Goal: Task Accomplishment & Management: Complete application form

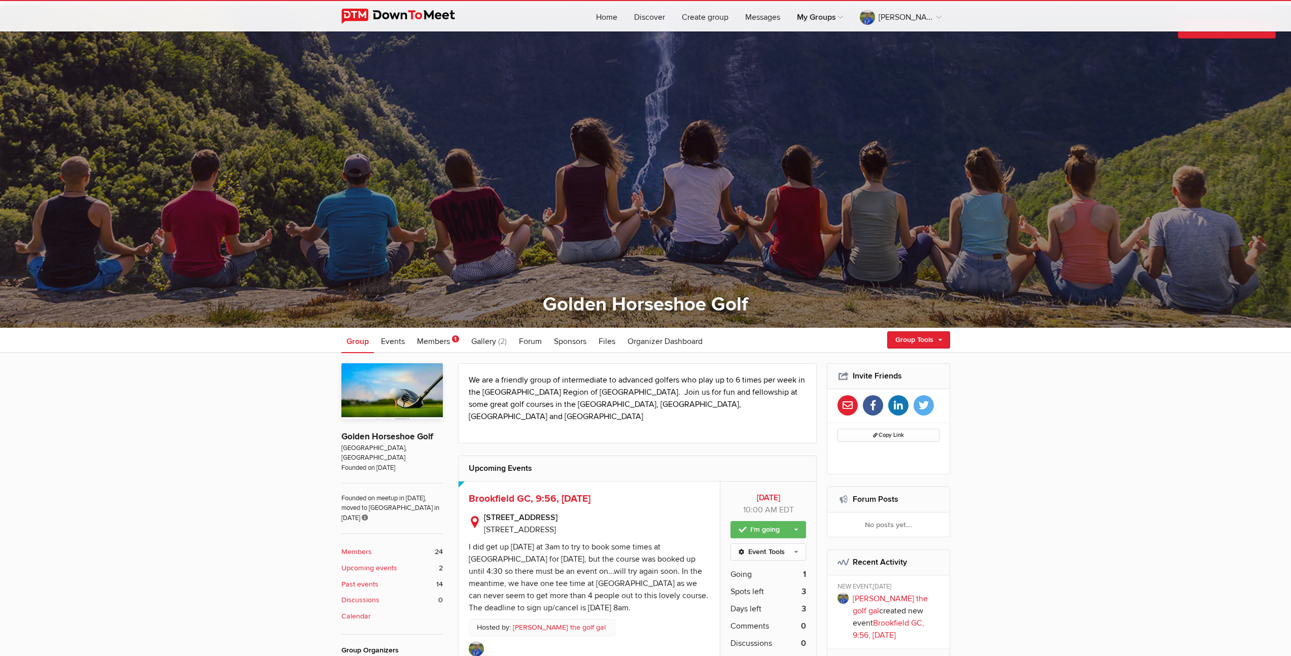
scroll to position [74, 0]
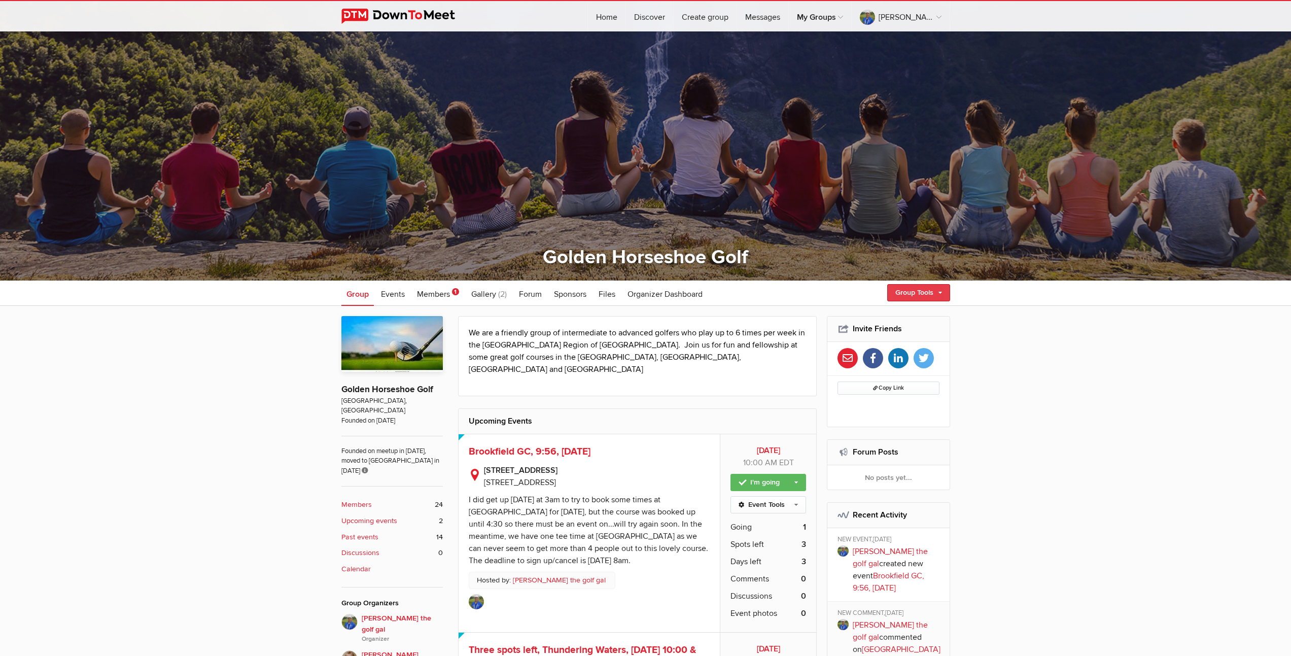
click at [915, 290] on link "Group Tools" at bounding box center [918, 292] width 63 height 17
click at [887, 315] on link "Create Event" at bounding box center [904, 314] width 91 height 15
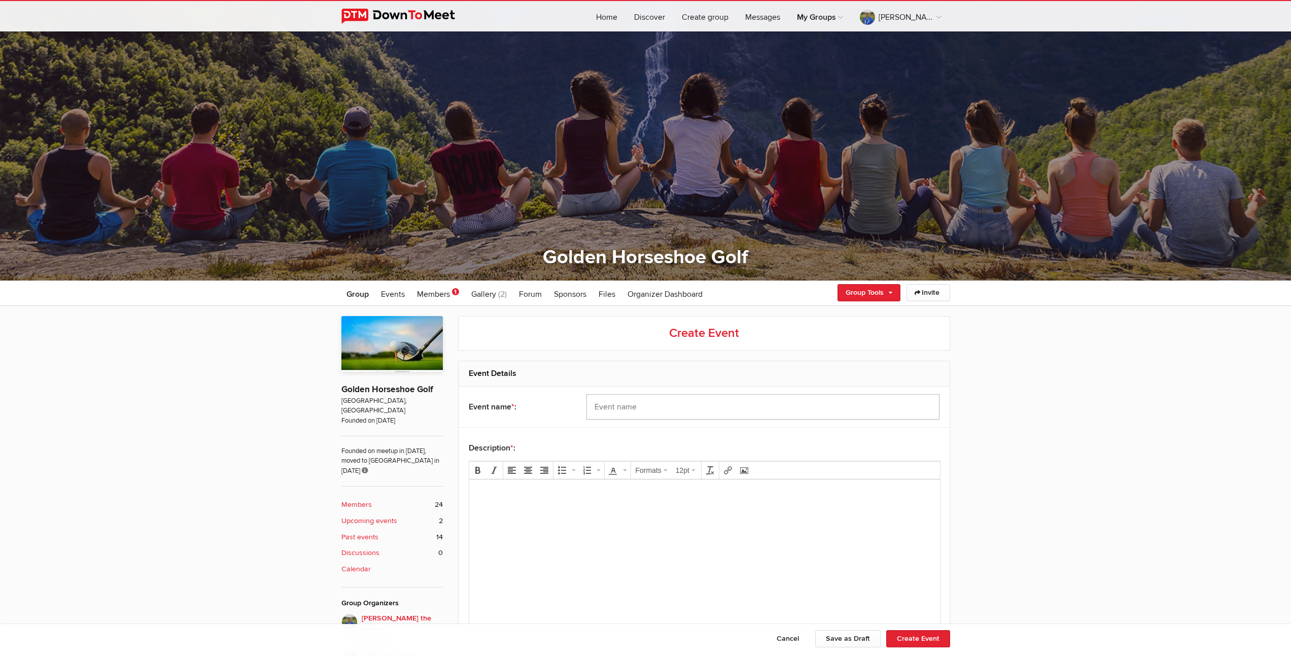
click at [698, 408] on input "text" at bounding box center [763, 406] width 353 height 25
type input "[PERSON_NAME][GEOGRAPHIC_DATA] G.C., [DATE] 10:54 am"
click at [655, 537] on html at bounding box center [704, 508] width 471 height 58
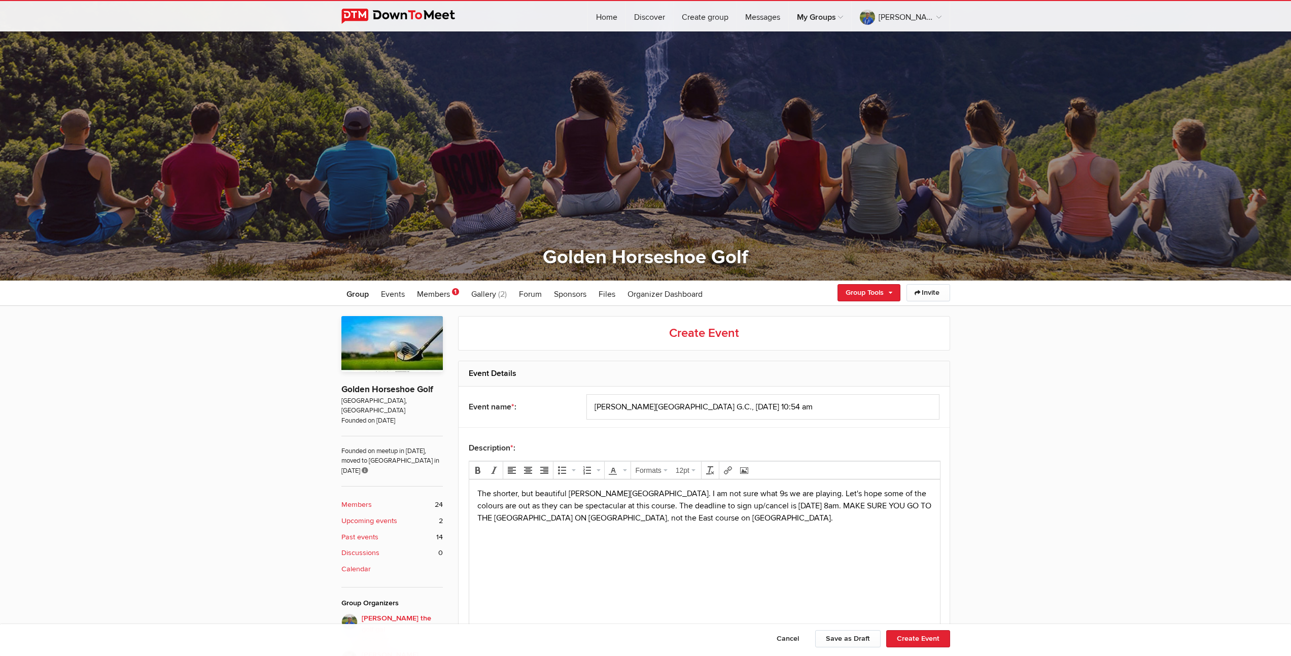
click at [784, 492] on p "The shorter, but beautiful [PERSON_NAME][GEOGRAPHIC_DATA]. I am not sure what 9…" at bounding box center [704, 506] width 455 height 37
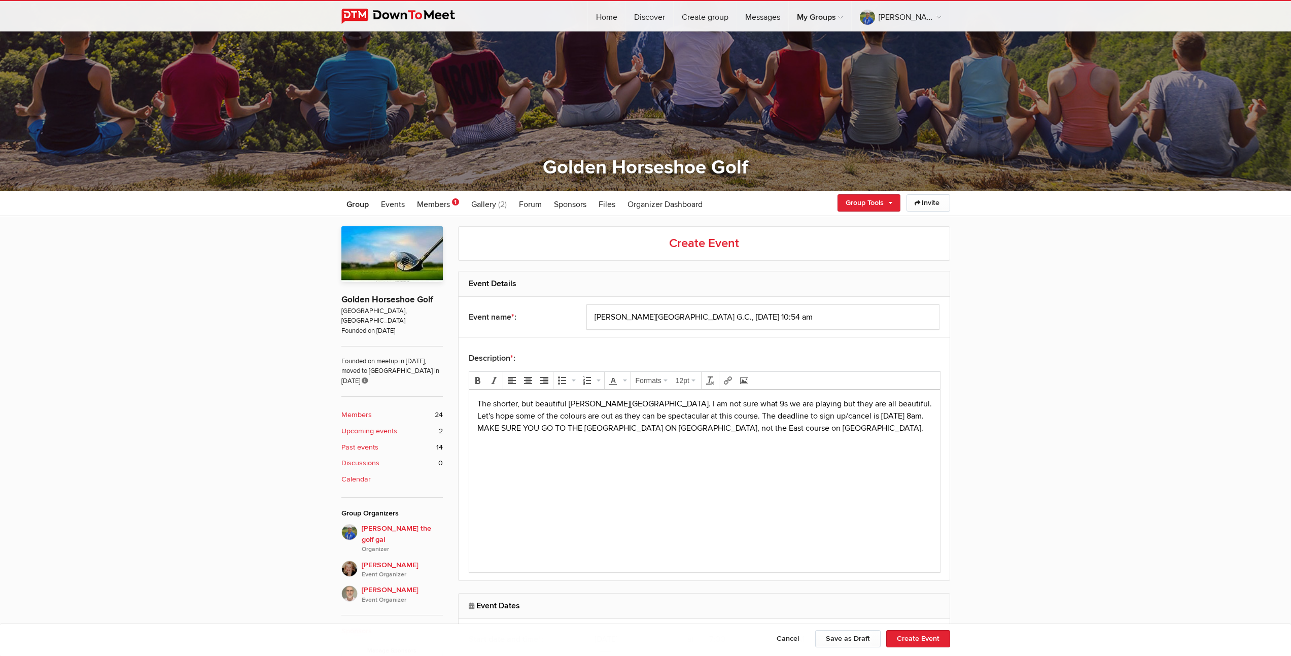
scroll to position [351, 0]
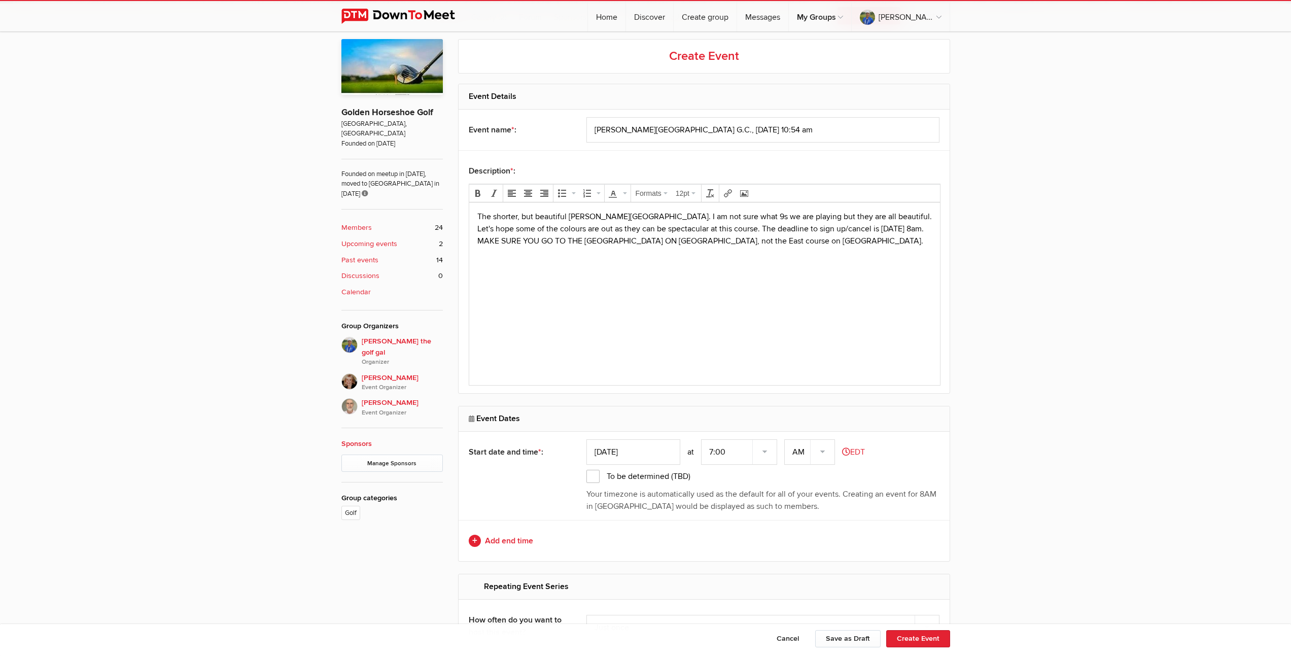
click at [627, 454] on input "[DATE]" at bounding box center [634, 451] width 94 height 25
type input "[DATE]"
click at [714, 458] on select "7:00 7:15 7:30 7:45 8:00 8:15 8:30 8:45 9:00 9:15 9:30 9:45 10:00 10:15 10:30 1…" at bounding box center [739, 451] width 76 height 25
select select "10:45:00"
click at [702, 439] on select "7:00 7:15 7:30 7:45 8:00 8:15 8:30 8:45 9:00 9:15 9:30 9:45 10:00 10:15 10:30 1…" at bounding box center [739, 451] width 76 height 25
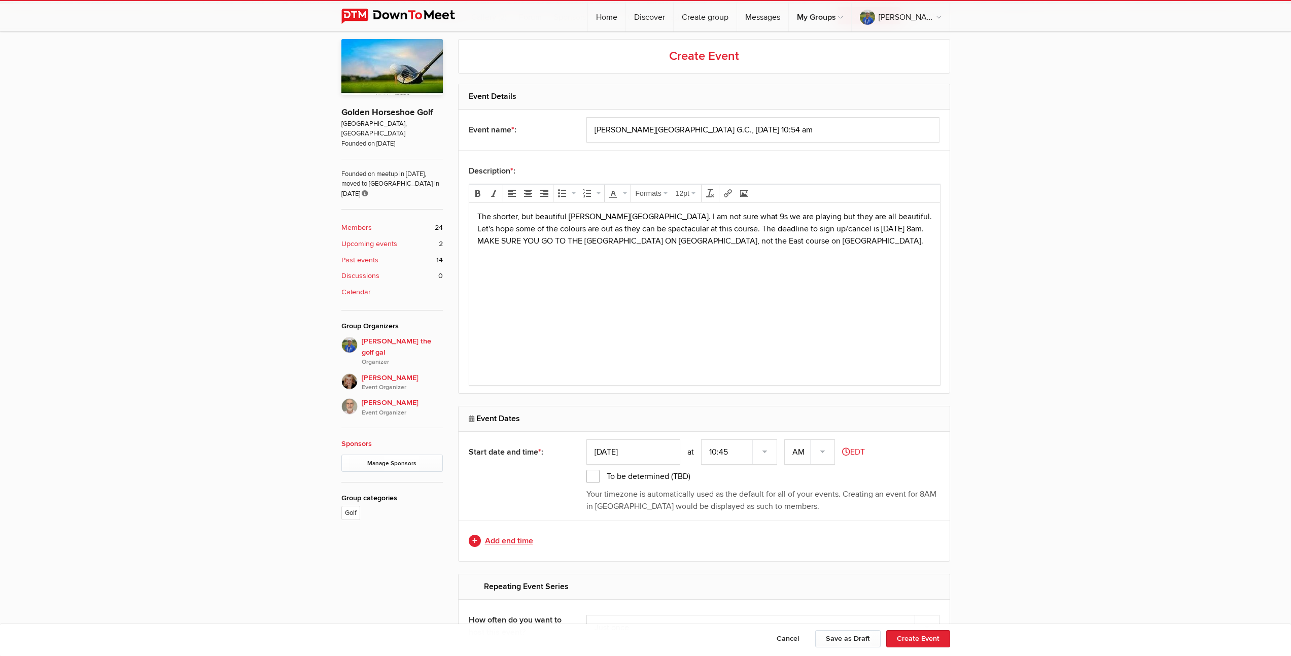
click at [507, 541] on link "Add end time" at bounding box center [704, 541] width 471 height 12
click at [634, 542] on input "text" at bounding box center [634, 540] width 94 height 25
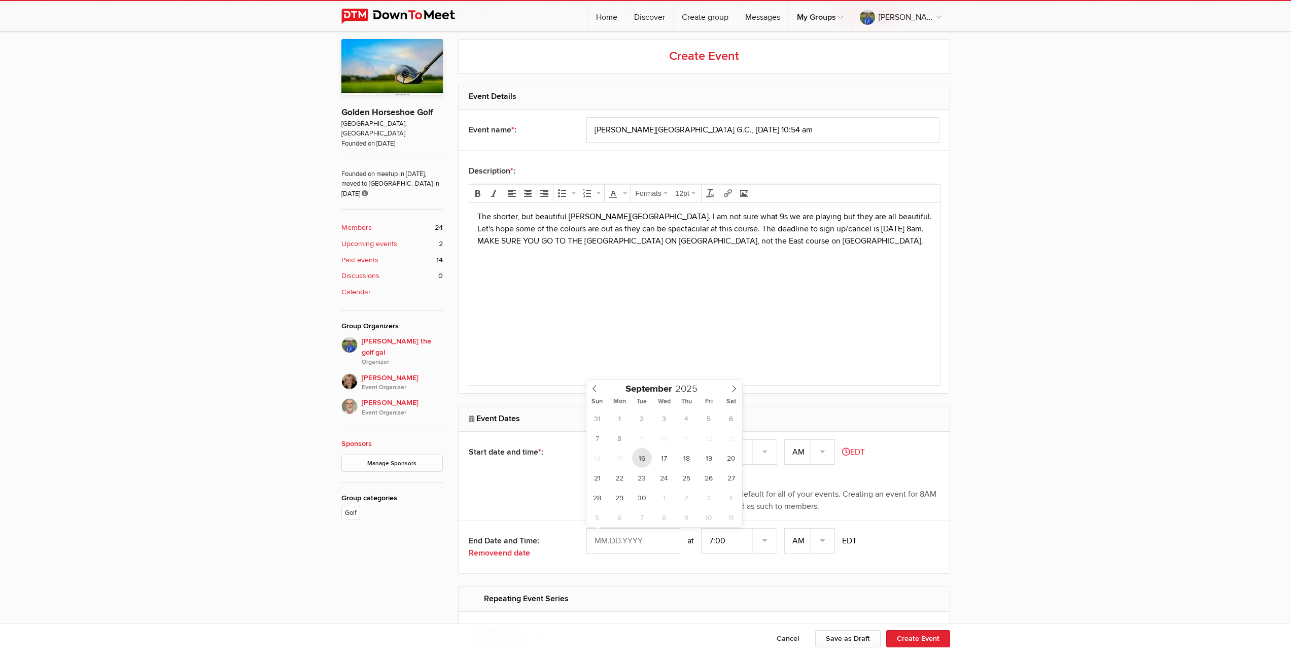
type input "[DATE]"
click at [719, 542] on select "7:00 7:15 7:30 7:45 8:00 8:15 8:30 8:45 9:00 9:15 9:30 9:45 10:00 10:15 10:30 1…" at bounding box center [739, 540] width 76 height 25
select select "3:00:00"
click at [702, 528] on select "7:00 7:15 7:30 7:45 8:00 8:15 8:30 8:45 9:00 9:15 9:30 9:45 10:00 10:15 10:30 1…" at bounding box center [739, 540] width 76 height 25
click at [819, 541] on select "AM PM" at bounding box center [809, 540] width 51 height 25
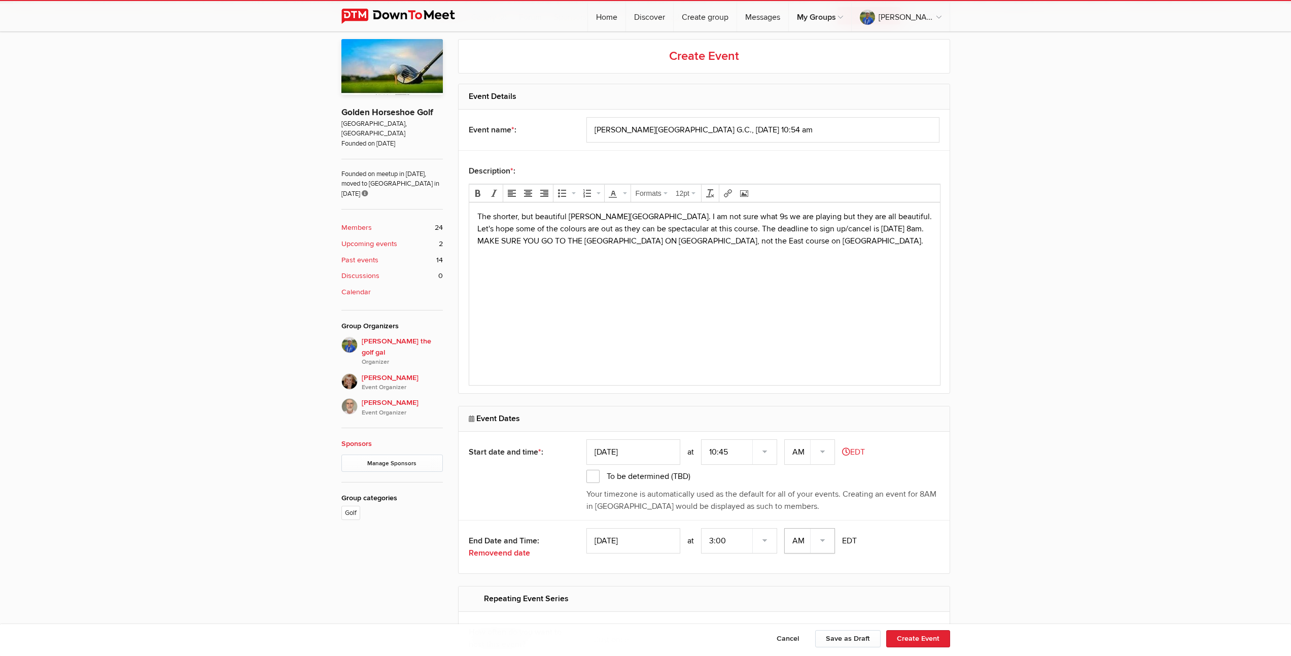
select select "PM"
click at [785, 528] on select "AM PM" at bounding box center [809, 540] width 51 height 25
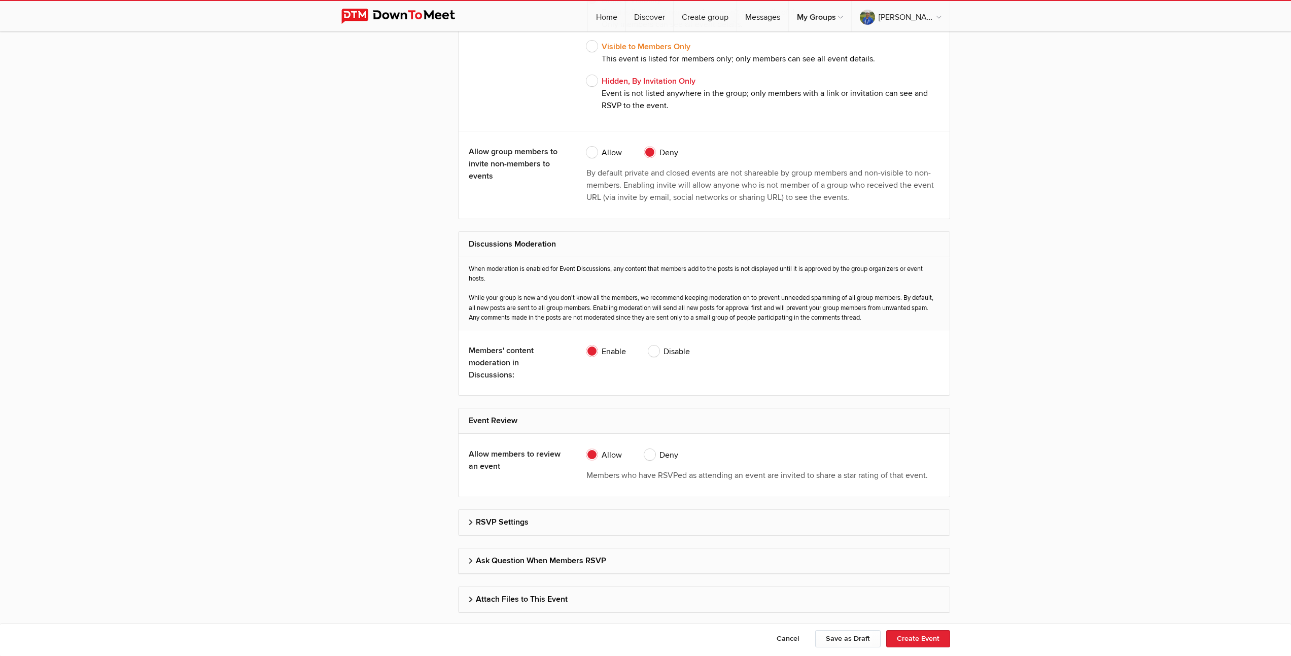
scroll to position [1437, 0]
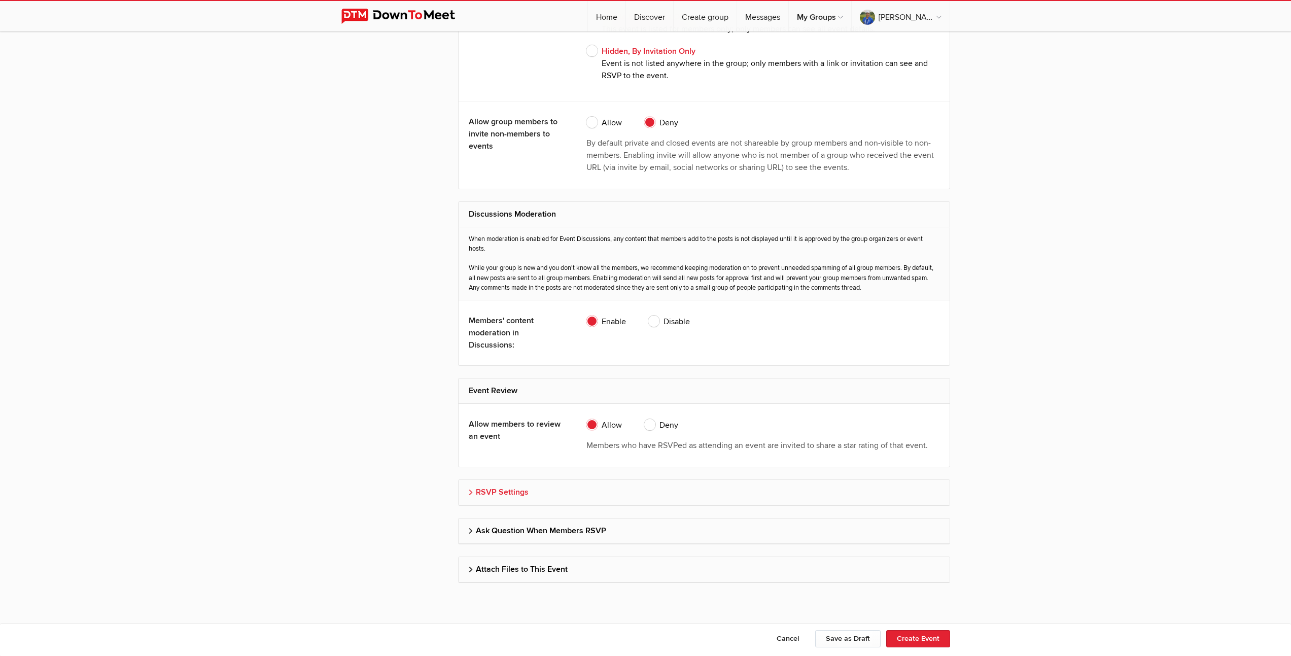
click at [519, 492] on h2 "RSVP Settings" at bounding box center [704, 492] width 471 height 24
click at [593, 552] on span "Don’t allow guests" at bounding box center [627, 550] width 81 height 12
click at [587, 544] on input "Don’t allow guests" at bounding box center [586, 544] width 1 height 1
radio input "true"
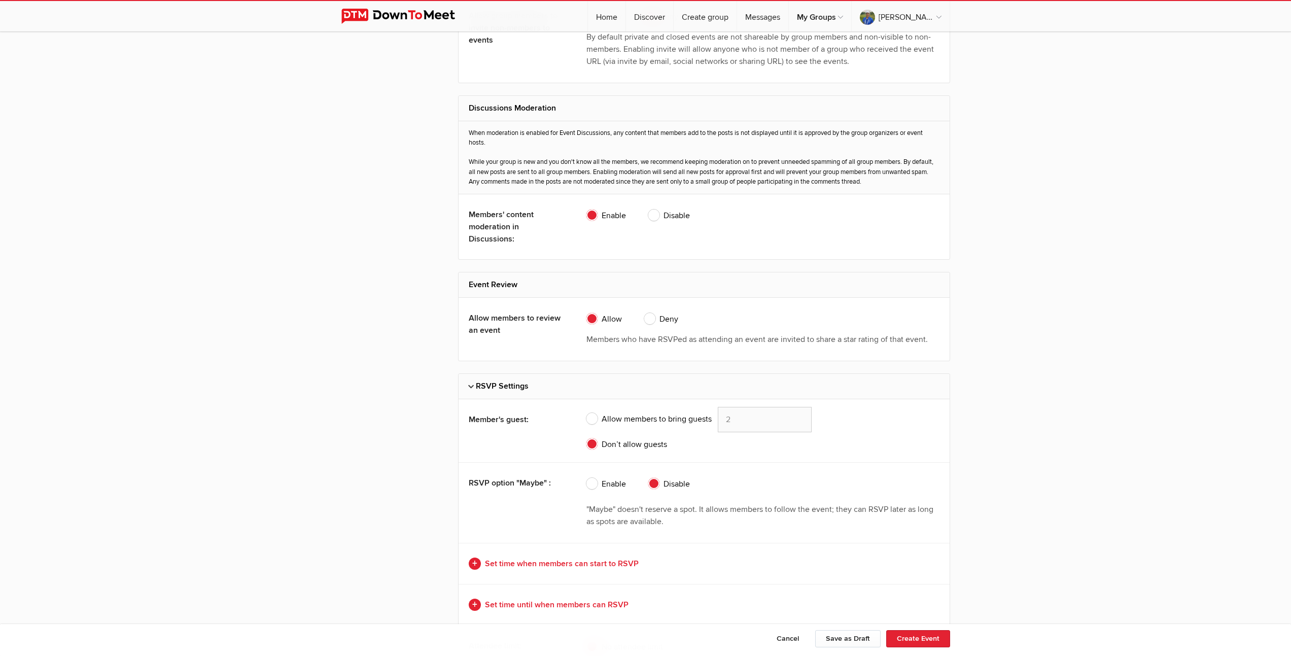
scroll to position [1726, 0]
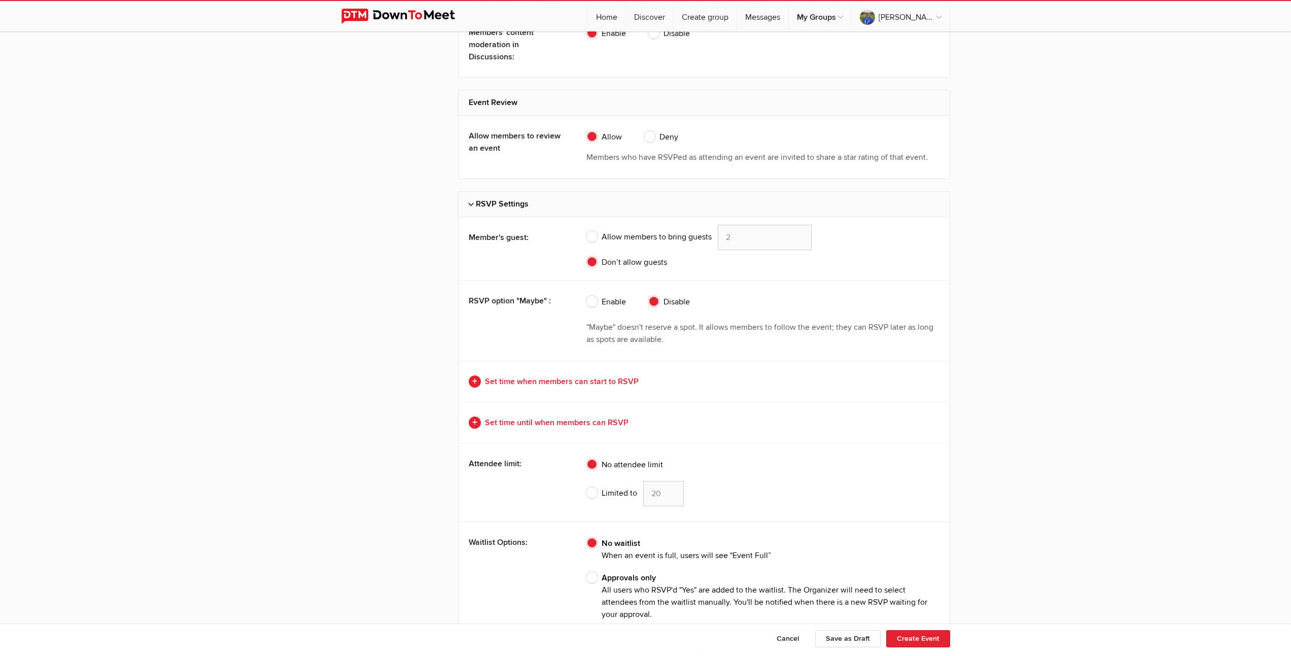
click at [591, 494] on span "Limited to" at bounding box center [612, 493] width 51 height 12
click at [587, 481] on input "Limited to 20" at bounding box center [586, 481] width 1 height 1
radio input "true"
click at [672, 497] on input "19" at bounding box center [663, 493] width 41 height 25
click at [672, 497] on input "18" at bounding box center [663, 493] width 41 height 25
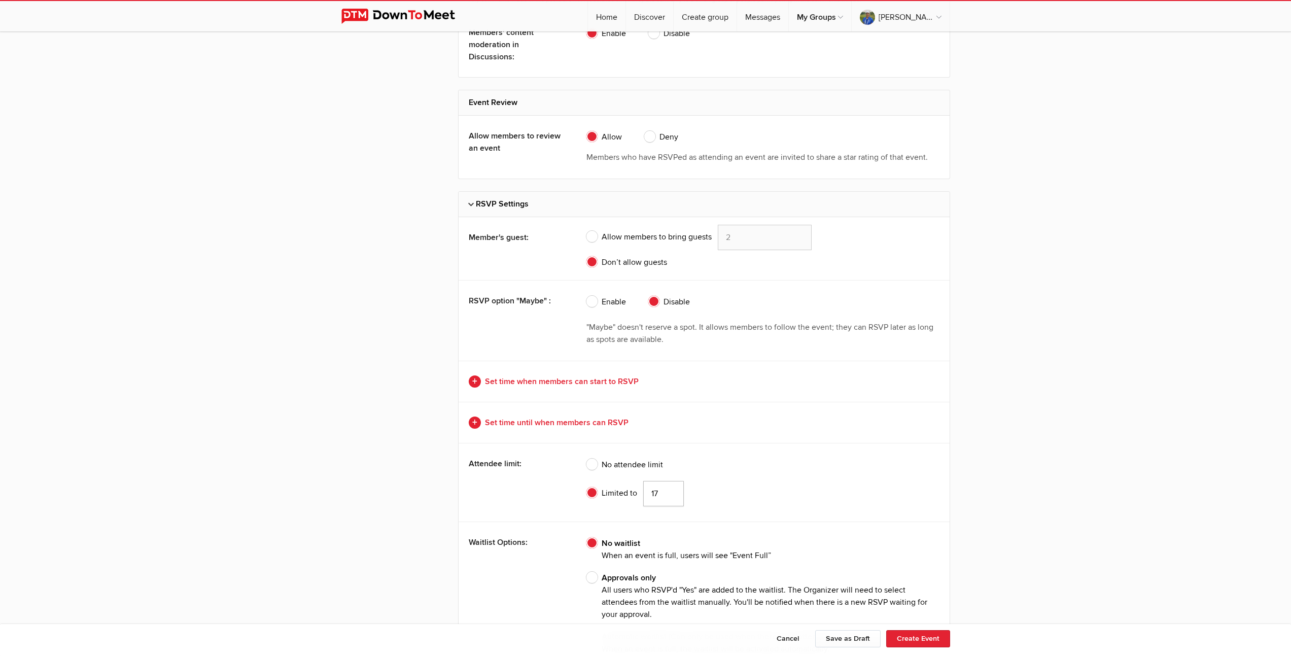
click at [672, 496] on input "17" at bounding box center [663, 493] width 41 height 25
click at [672, 496] on input "16" at bounding box center [663, 493] width 41 height 25
click at [672, 496] on input "15" at bounding box center [663, 493] width 41 height 25
click at [672, 496] on input "14" at bounding box center [663, 493] width 41 height 25
click at [672, 496] on input "13" at bounding box center [663, 493] width 41 height 25
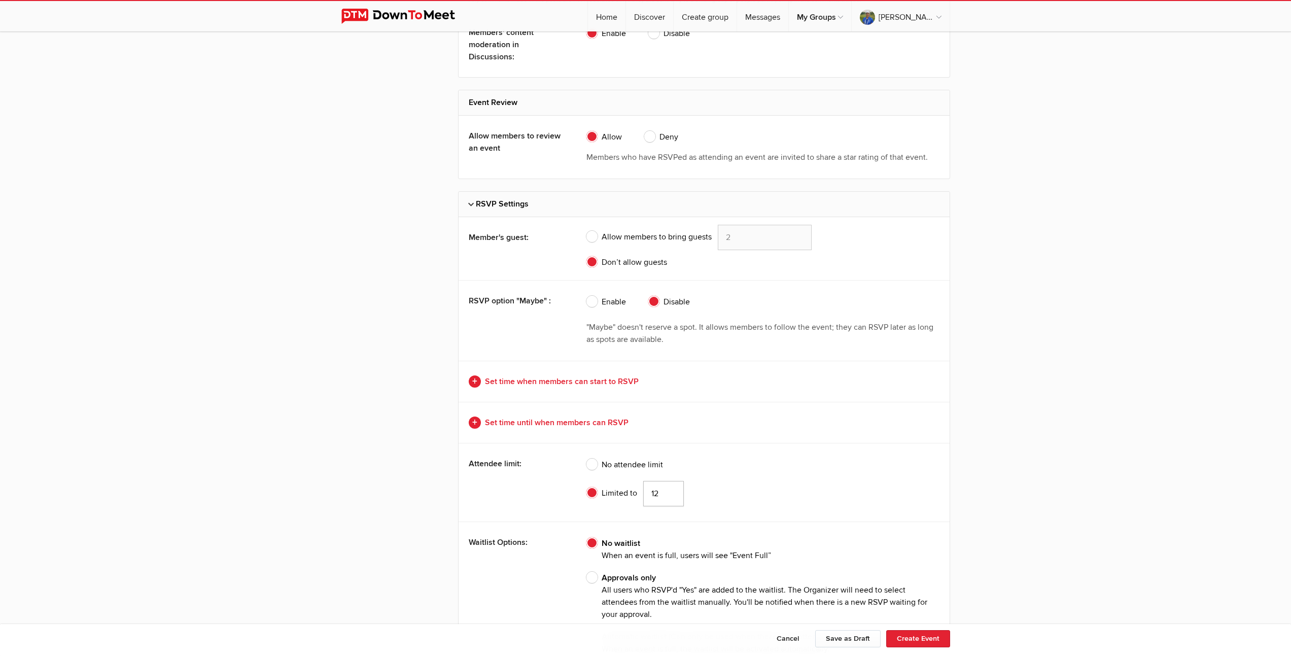
click at [672, 496] on input "12" at bounding box center [663, 493] width 41 height 25
click at [672, 496] on input "11" at bounding box center [663, 493] width 41 height 25
click at [672, 496] on input "10" at bounding box center [663, 493] width 41 height 25
click at [672, 496] on input "9" at bounding box center [663, 493] width 41 height 25
click at [672, 496] on input "8" at bounding box center [663, 493] width 41 height 25
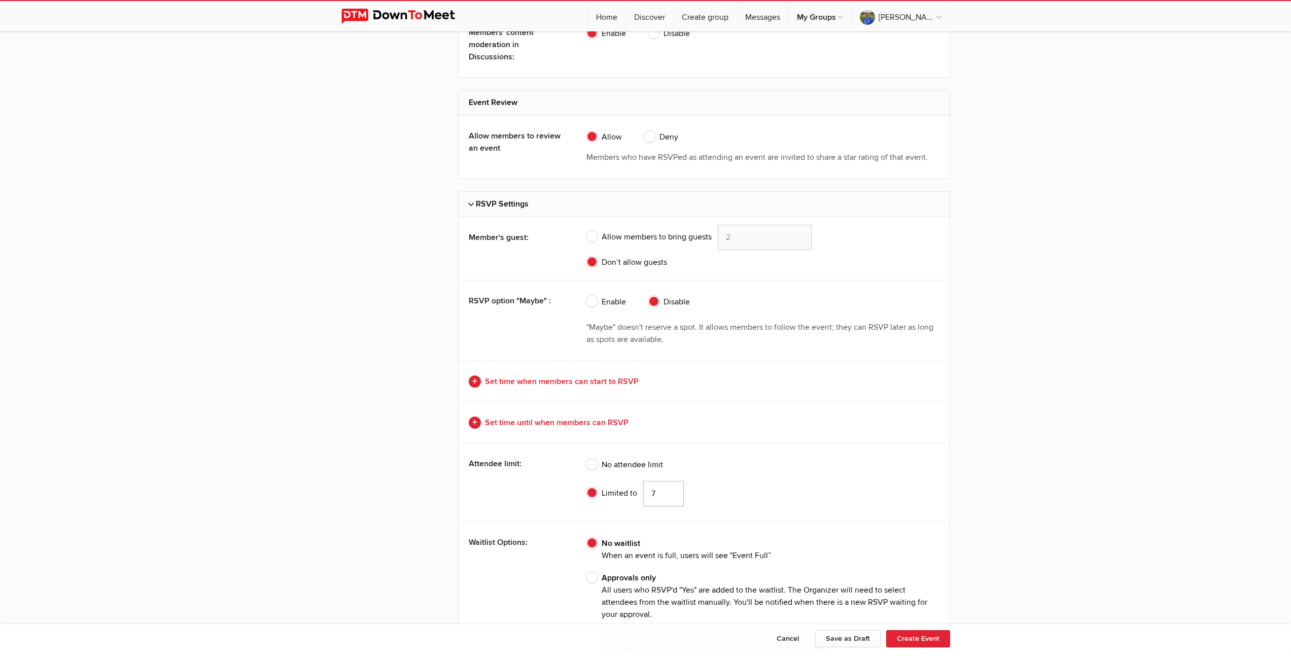
click at [672, 496] on input "7" at bounding box center [663, 493] width 41 height 25
click at [672, 496] on input "6" at bounding box center [663, 493] width 41 height 25
click at [672, 496] on input "5" at bounding box center [663, 493] width 41 height 25
type input "4"
click at [672, 496] on input "4" at bounding box center [663, 493] width 41 height 25
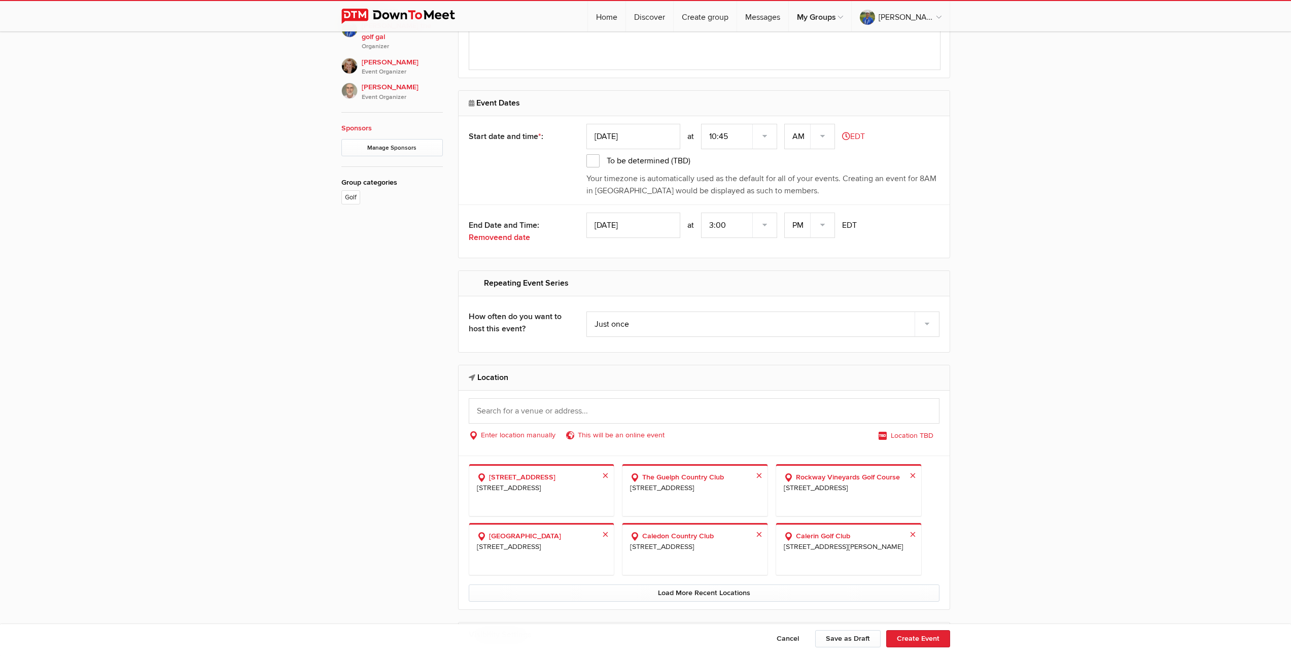
scroll to position [622, 0]
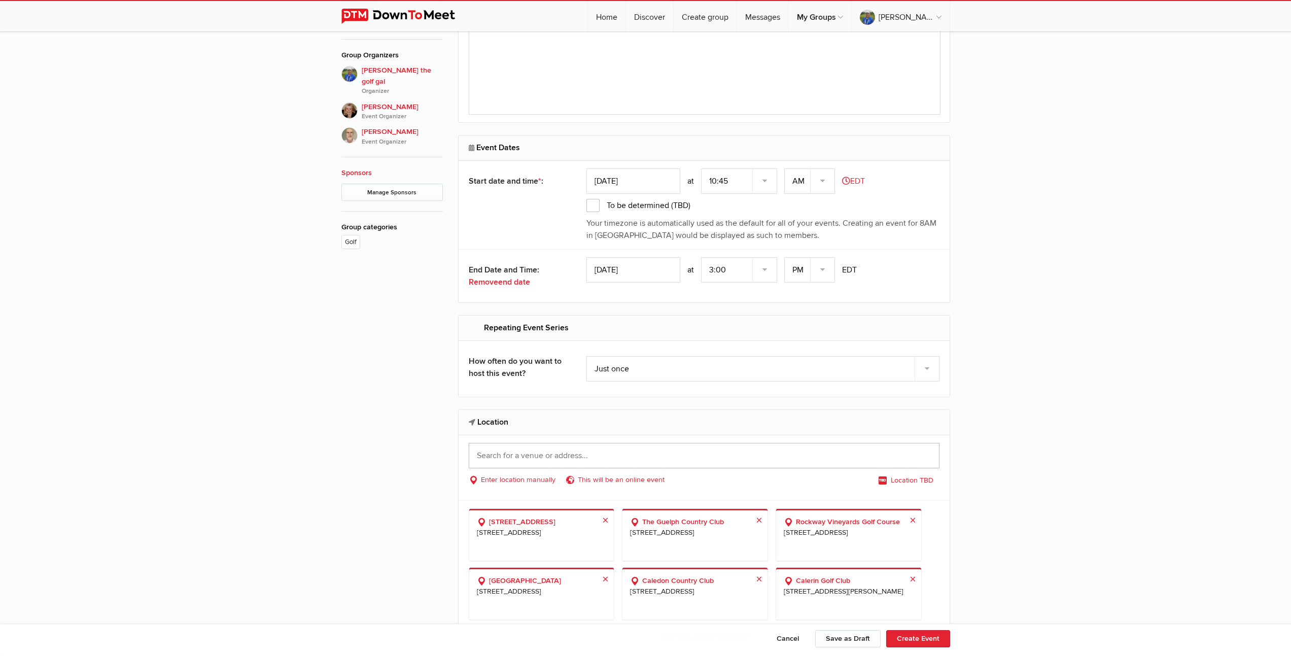
click at [625, 457] on input "text" at bounding box center [704, 455] width 471 height 25
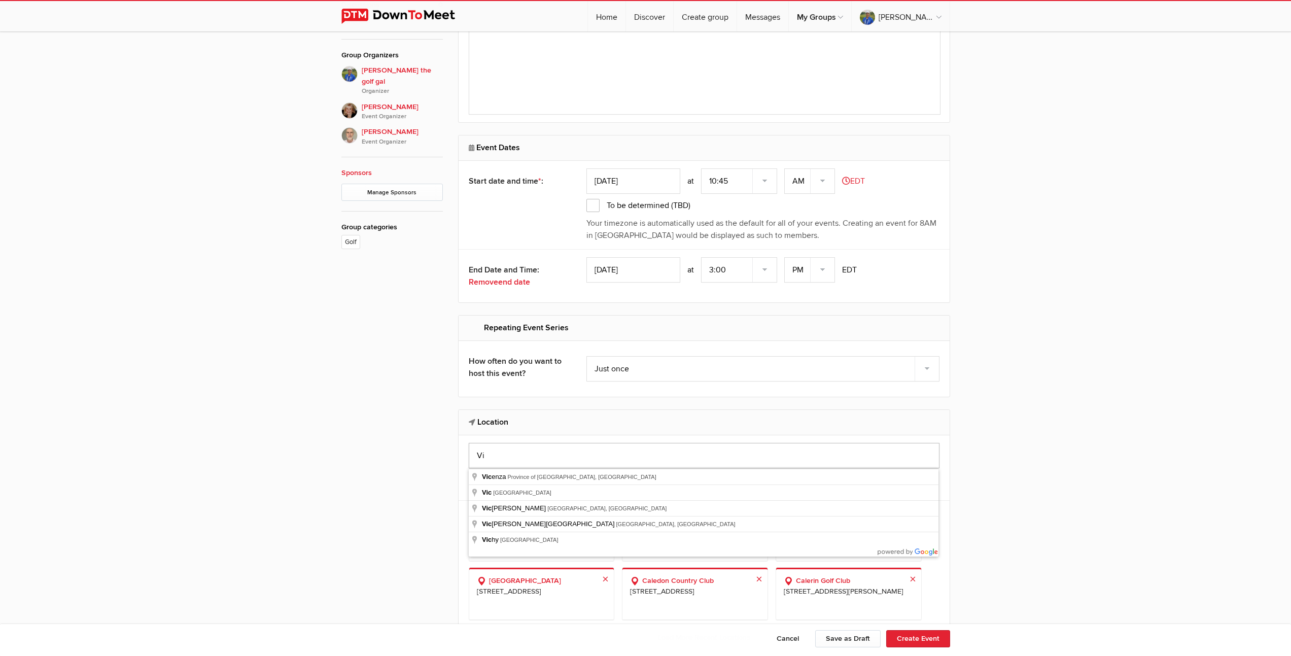
type input "V"
type input "[STREET_ADDRESS][PERSON_NAME]"
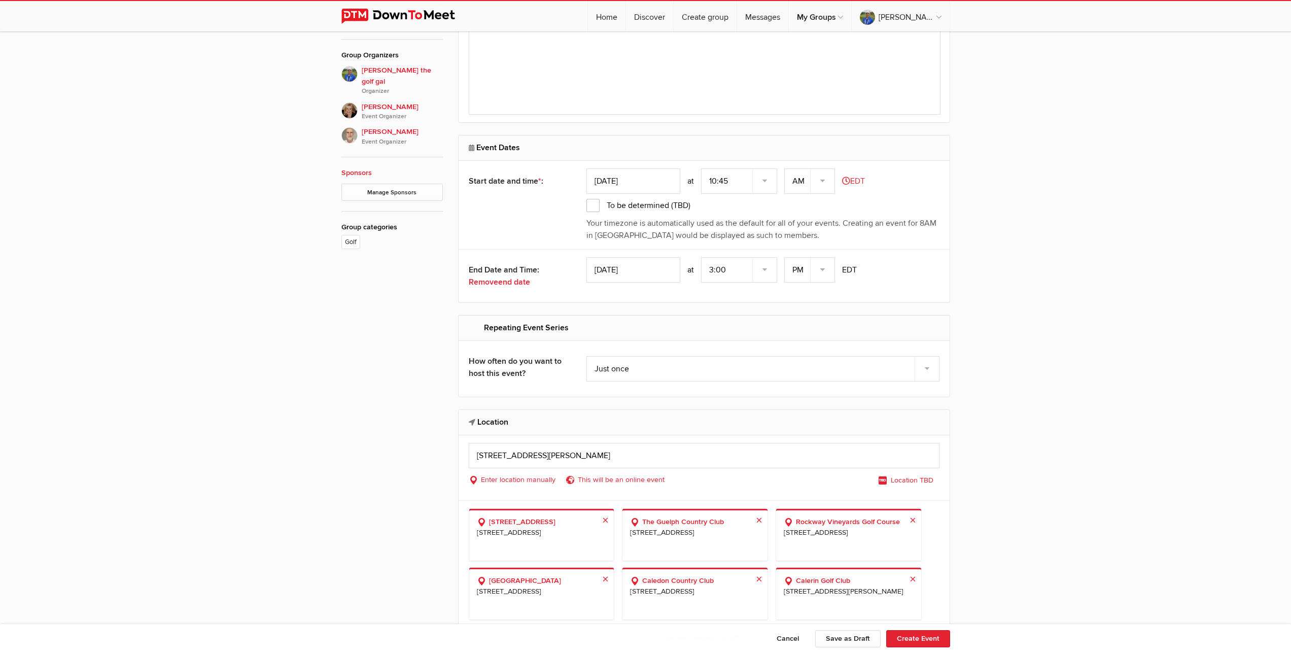
select select "[GEOGRAPHIC_DATA]"
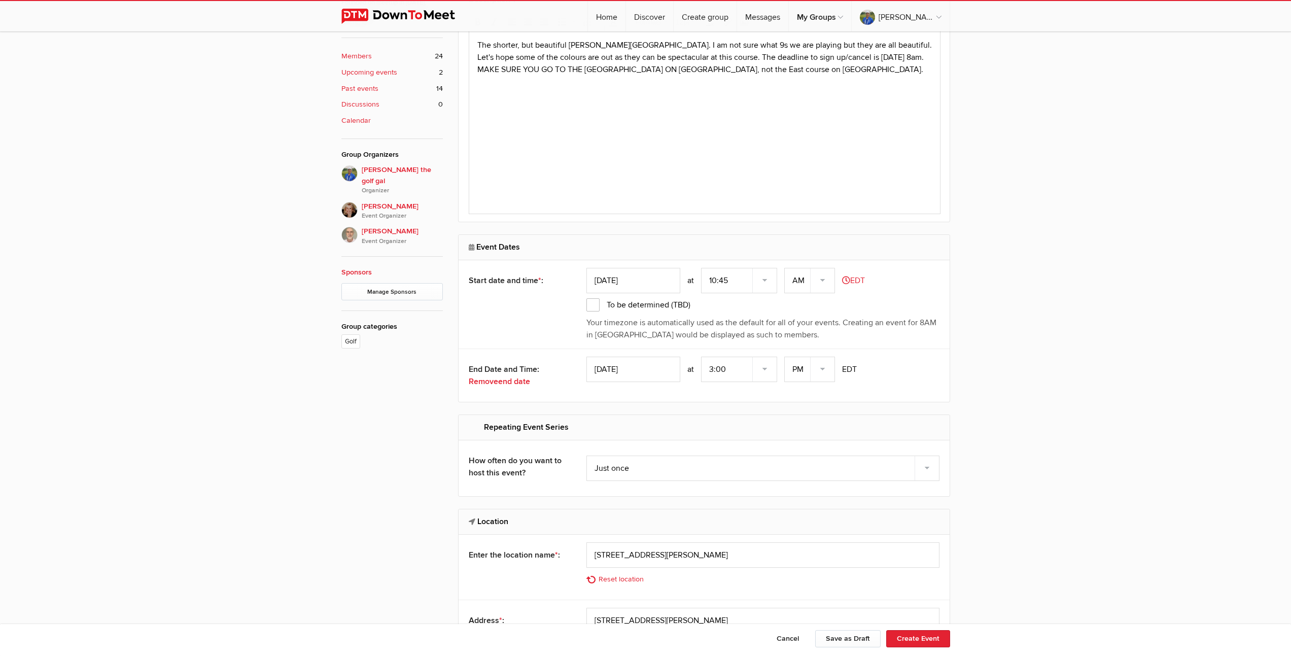
scroll to position [246, 0]
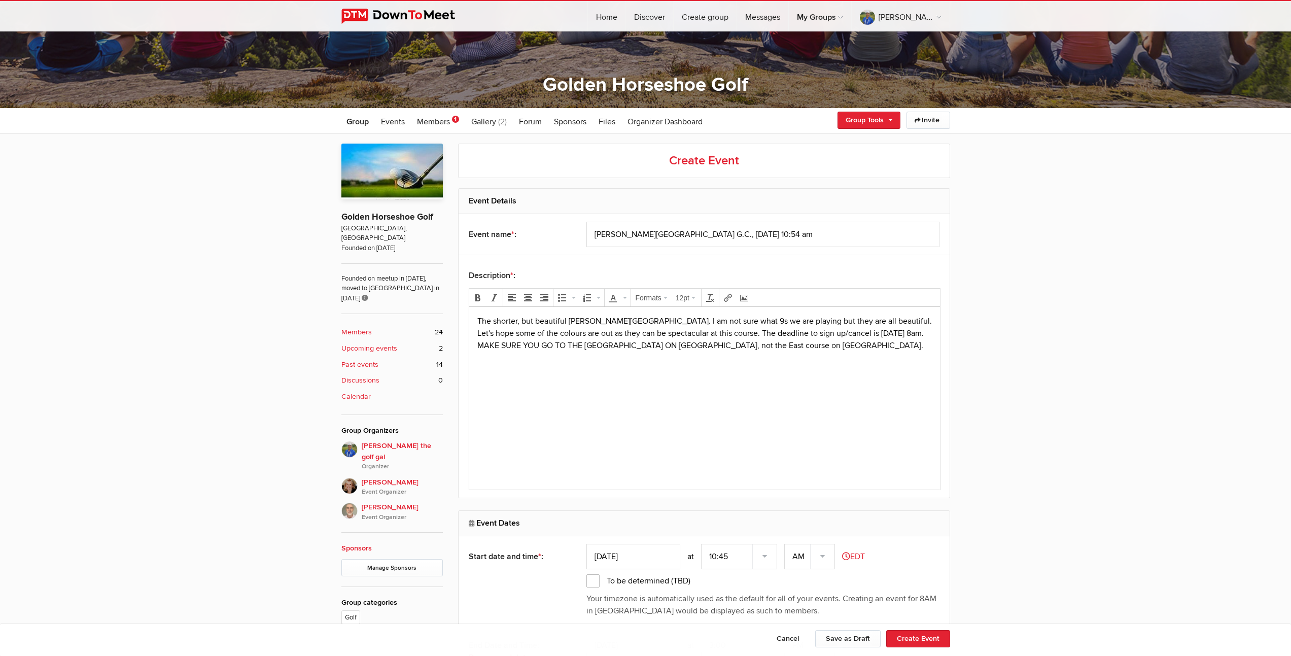
click at [872, 318] on p "The shorter, but beautiful [PERSON_NAME][GEOGRAPHIC_DATA]. I am not sure what 9…" at bounding box center [704, 333] width 455 height 37
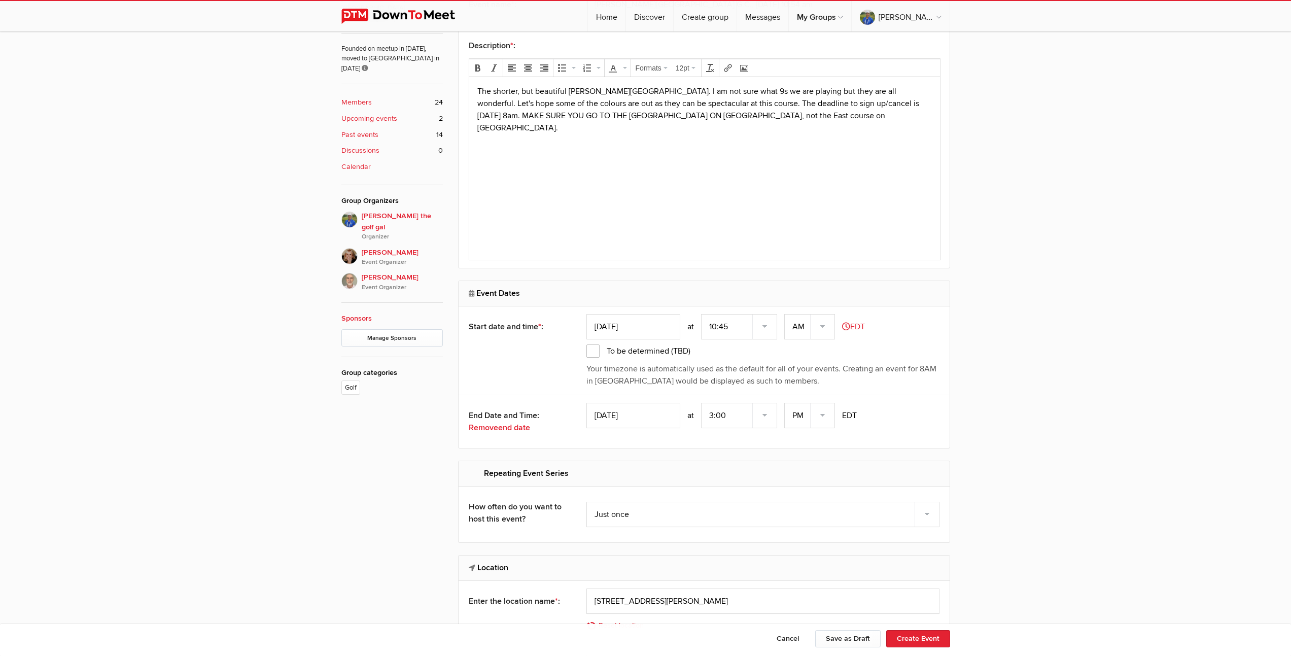
scroll to position [629, 0]
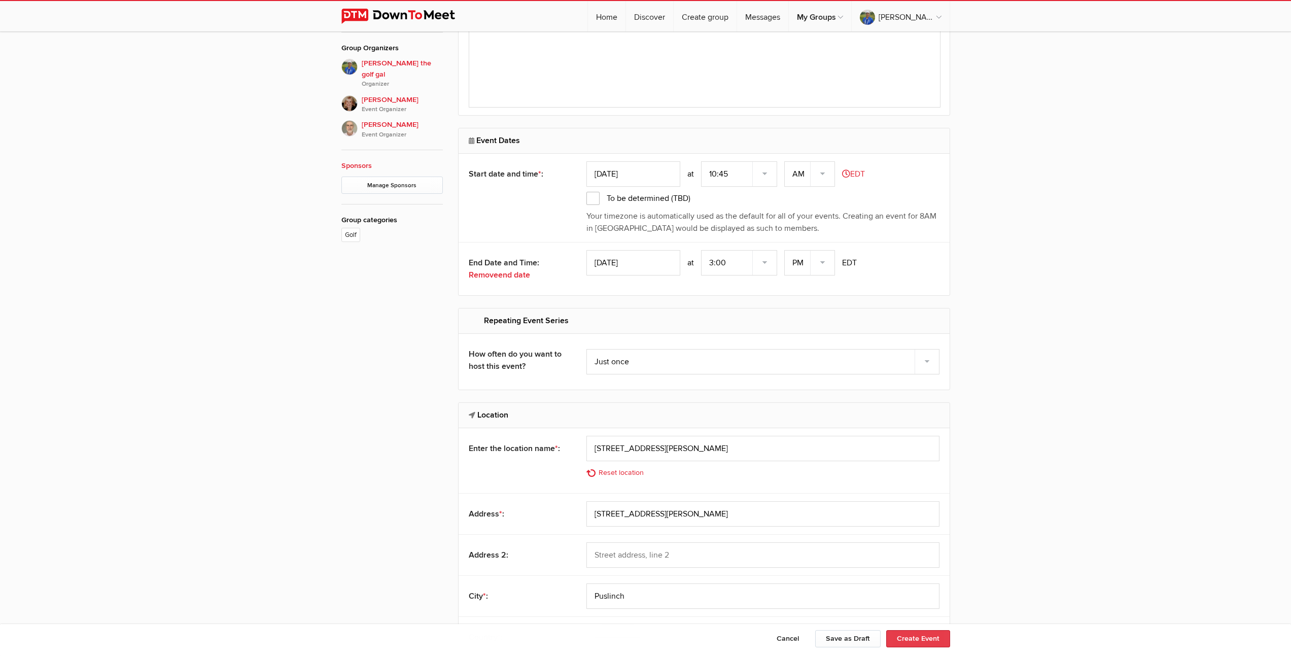
click at [906, 639] on button "Create Event" at bounding box center [918, 638] width 64 height 17
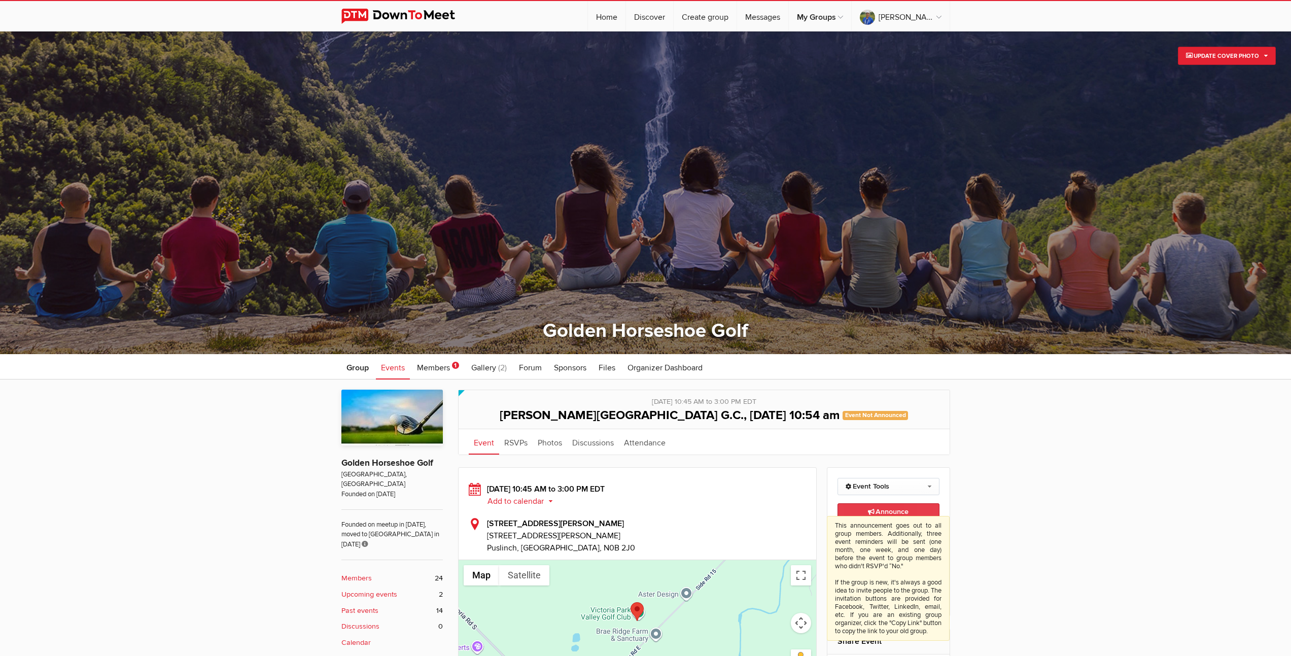
click at [895, 512] on span "Announce This announcement goes out to all group members. Additionally, three e…" at bounding box center [888, 511] width 41 height 9
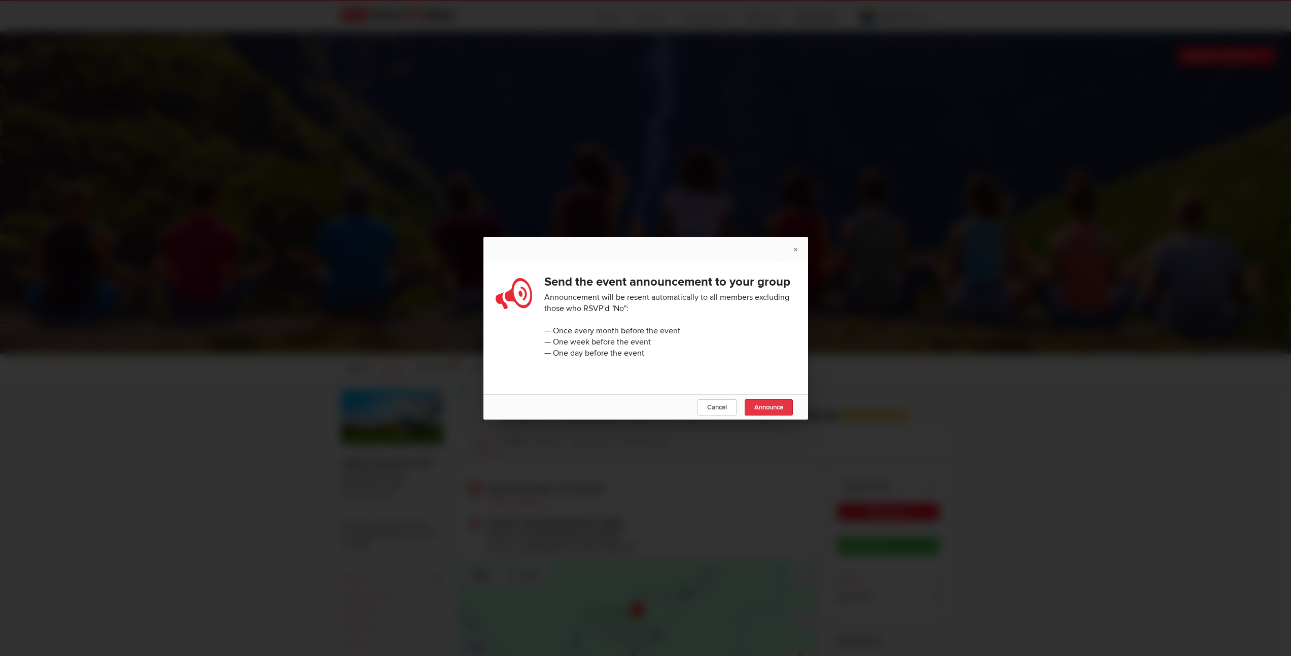
click at [776, 411] on span "Announce" at bounding box center [768, 407] width 29 height 8
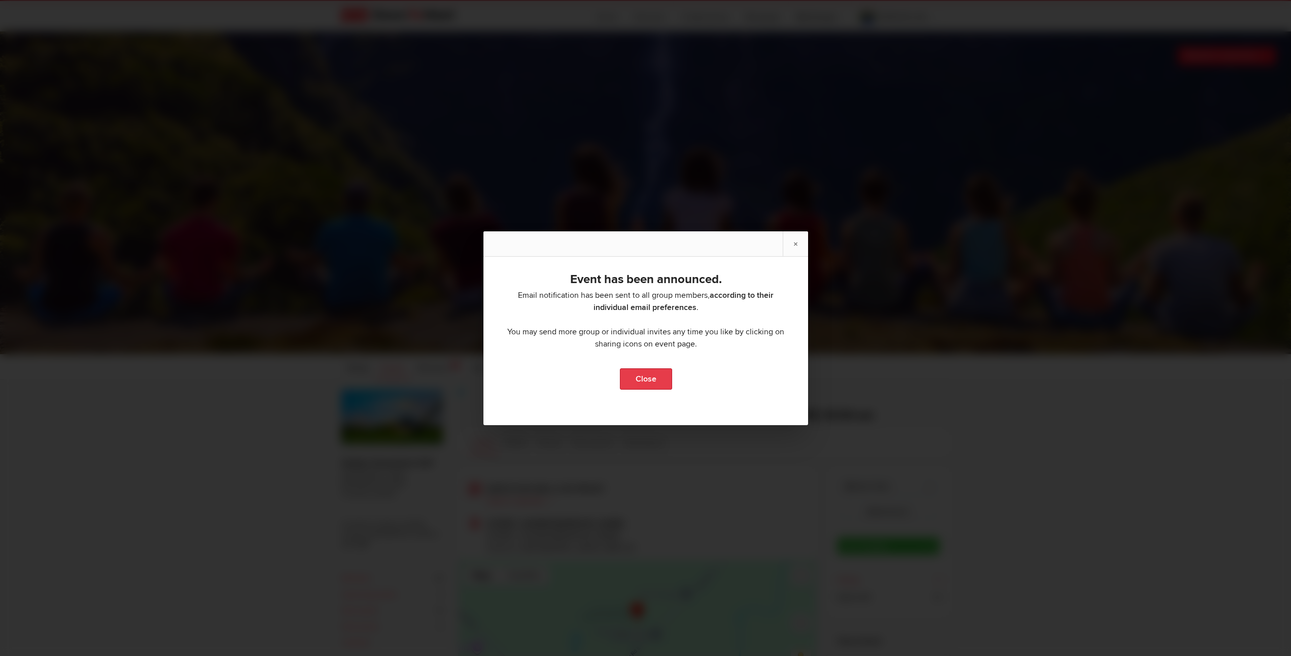
click at [649, 378] on link "Close" at bounding box center [646, 378] width 52 height 21
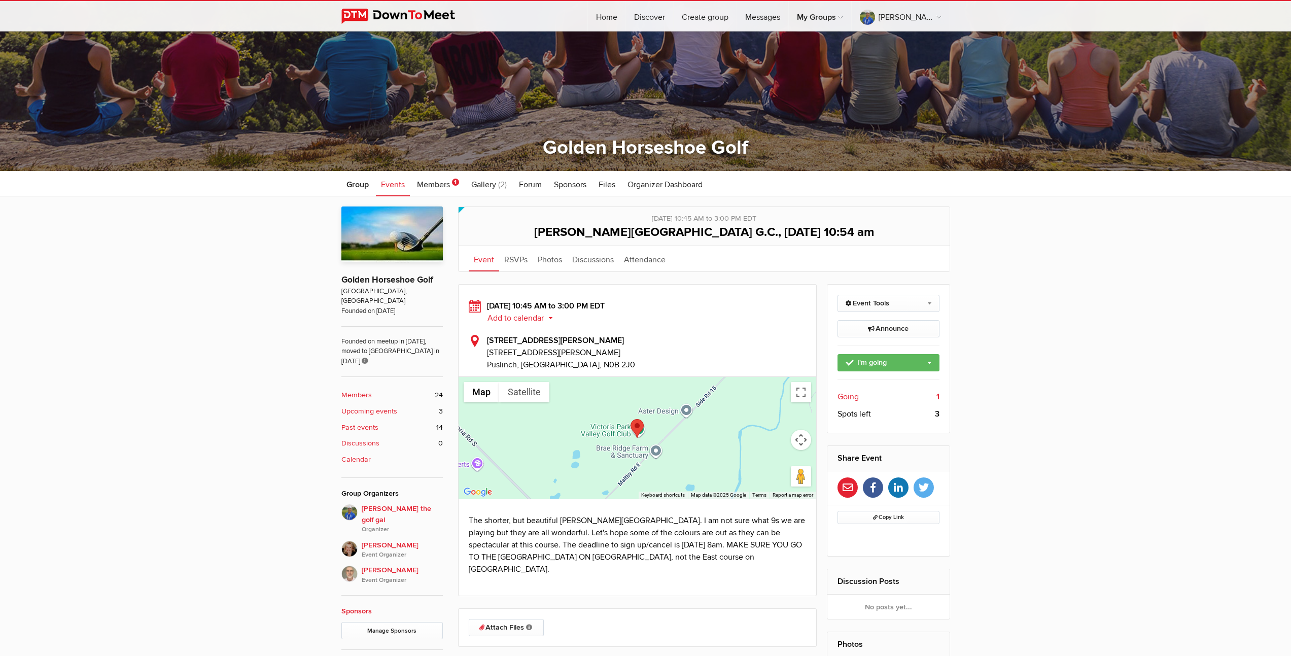
scroll to position [188, 0]
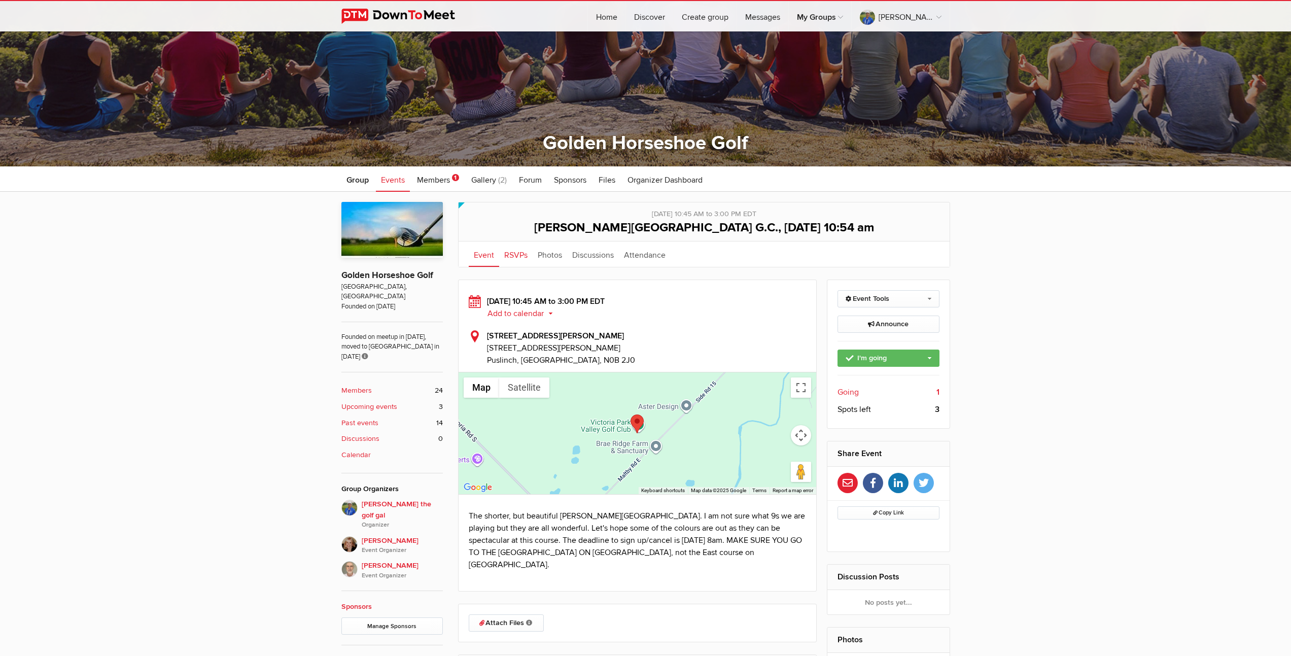
click at [518, 256] on link "RSVPs" at bounding box center [515, 254] width 33 height 25
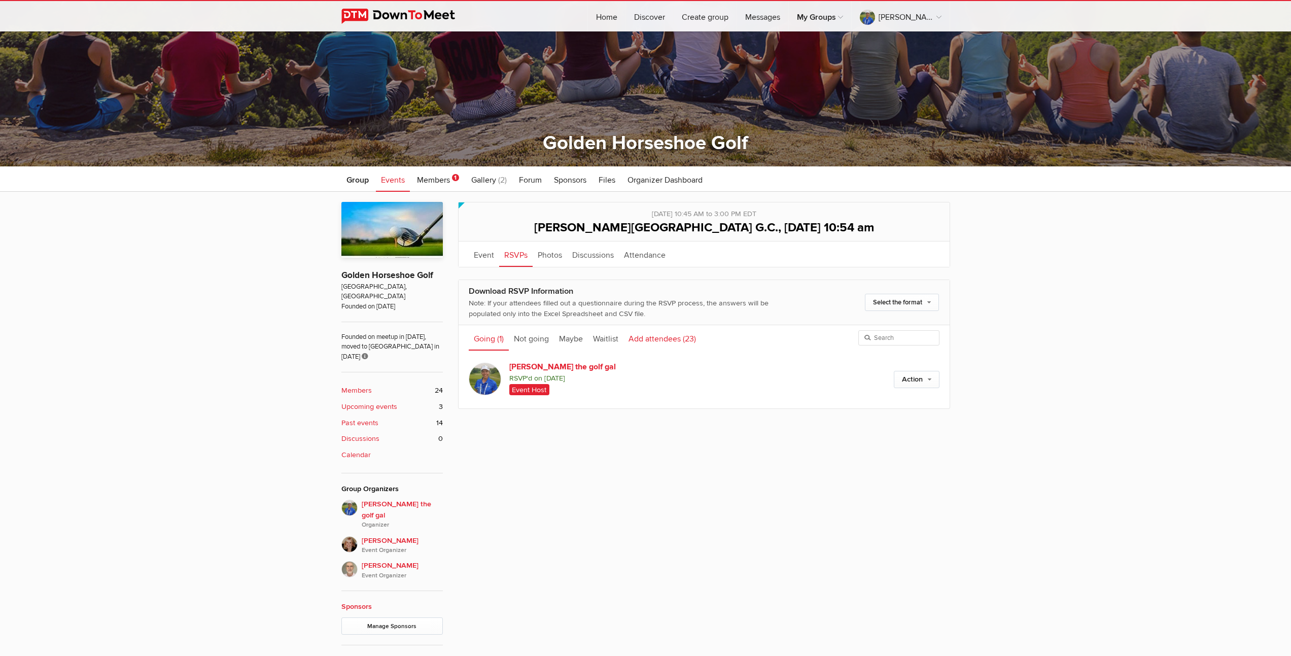
click at [659, 339] on link "Add attendees (23)" at bounding box center [663, 337] width 78 height 25
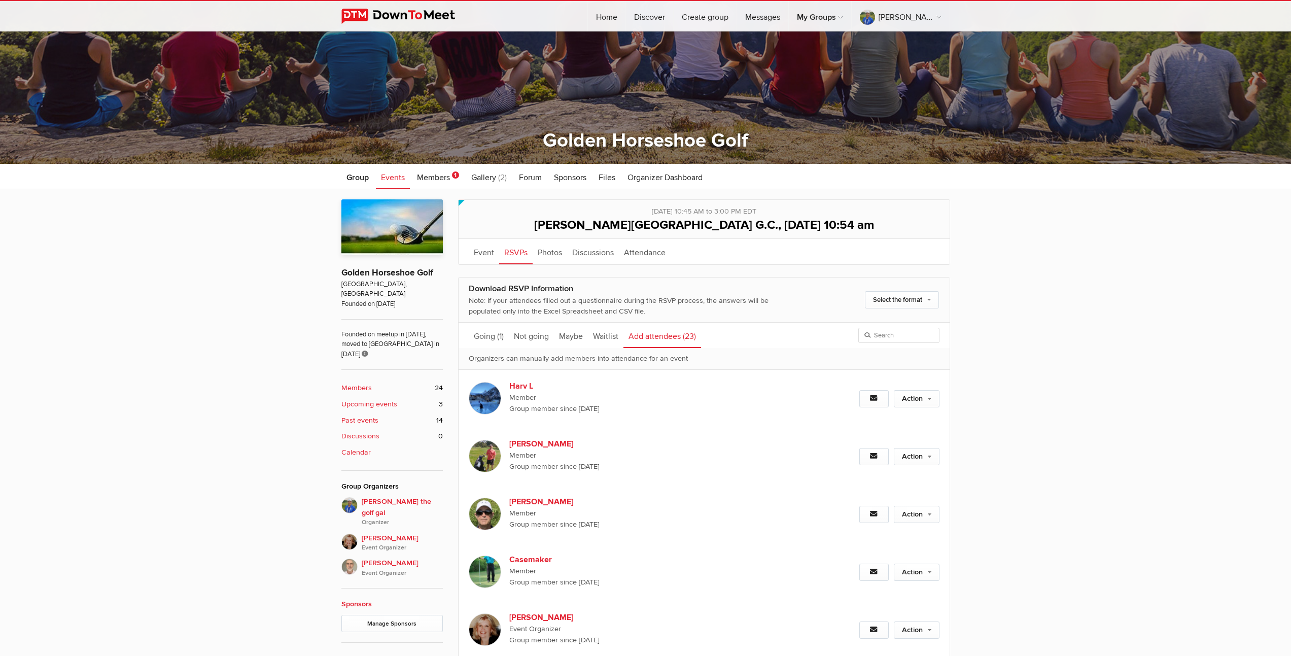
scroll to position [192, 0]
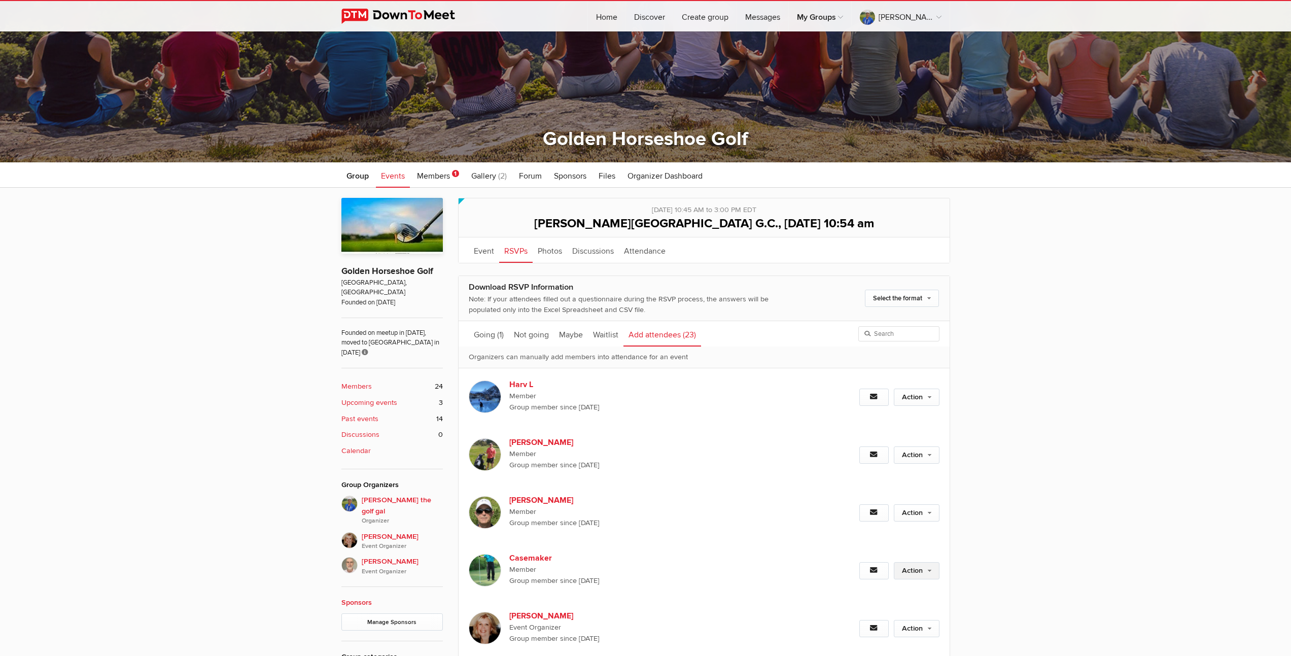
click at [916, 566] on link "Action" at bounding box center [917, 570] width 46 height 17
click at [861, 588] on link "Set as Going" at bounding box center [884, 592] width 111 height 15
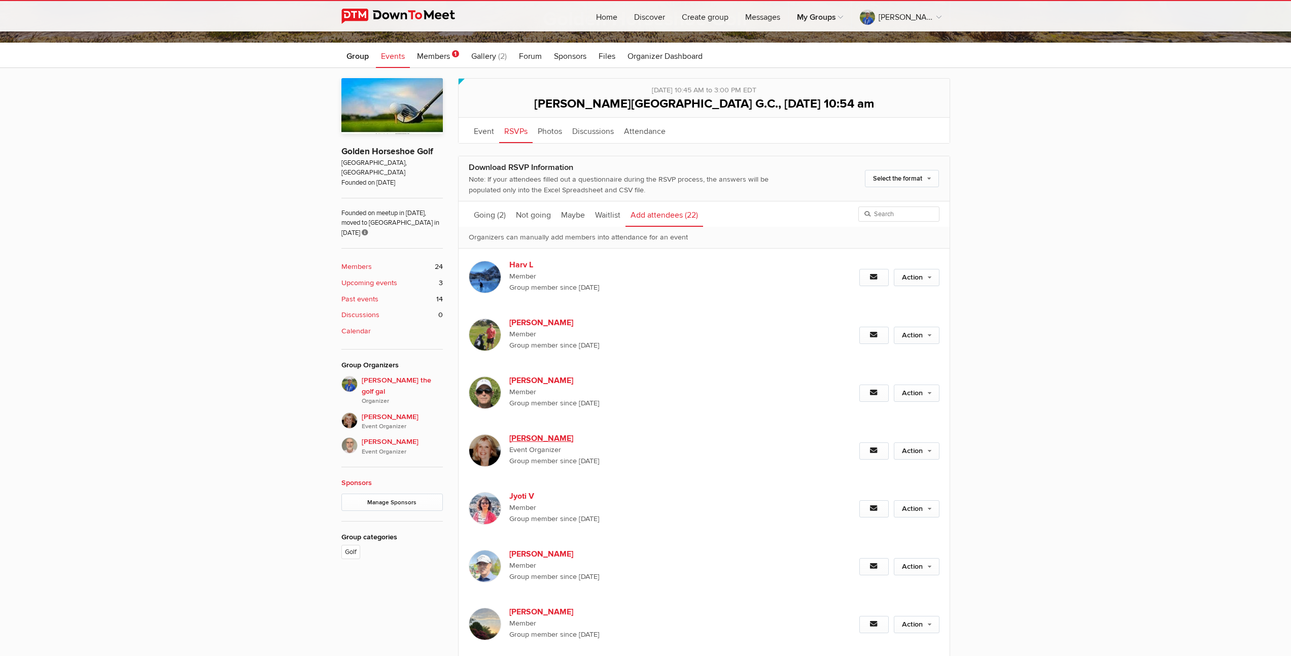
scroll to position [358, 0]
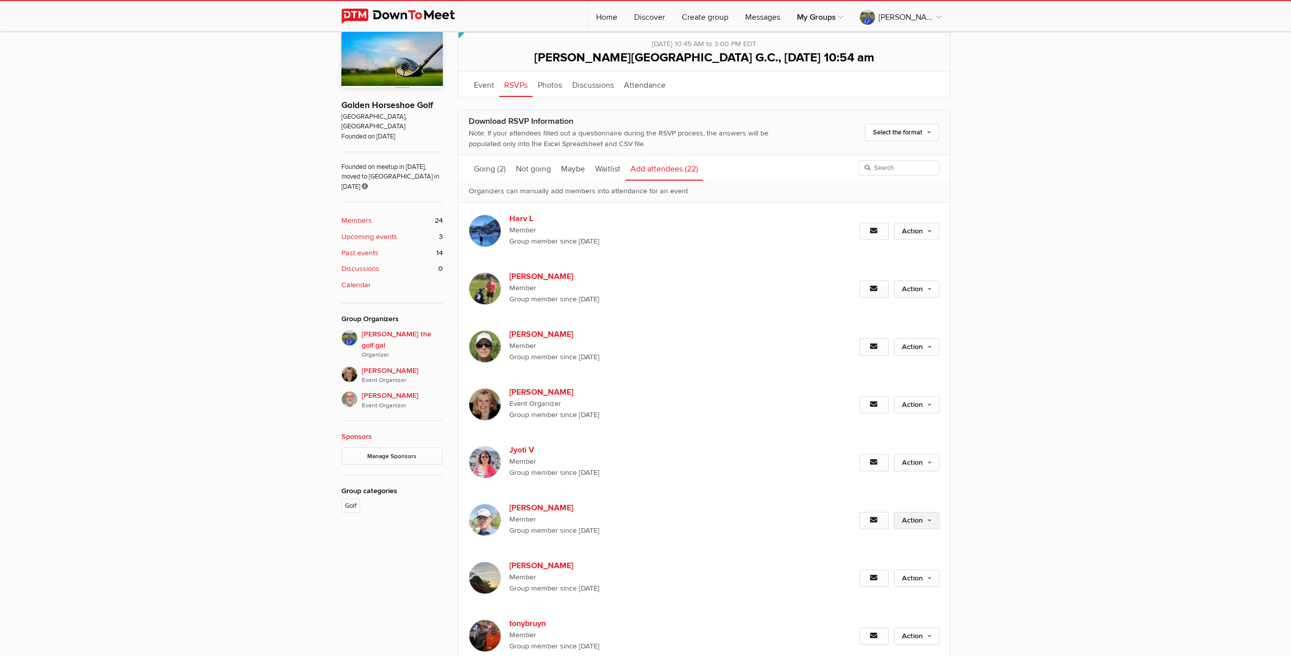
click at [911, 521] on link "Action" at bounding box center [917, 520] width 46 height 17
click at [874, 545] on link "Set as Going" at bounding box center [884, 542] width 111 height 15
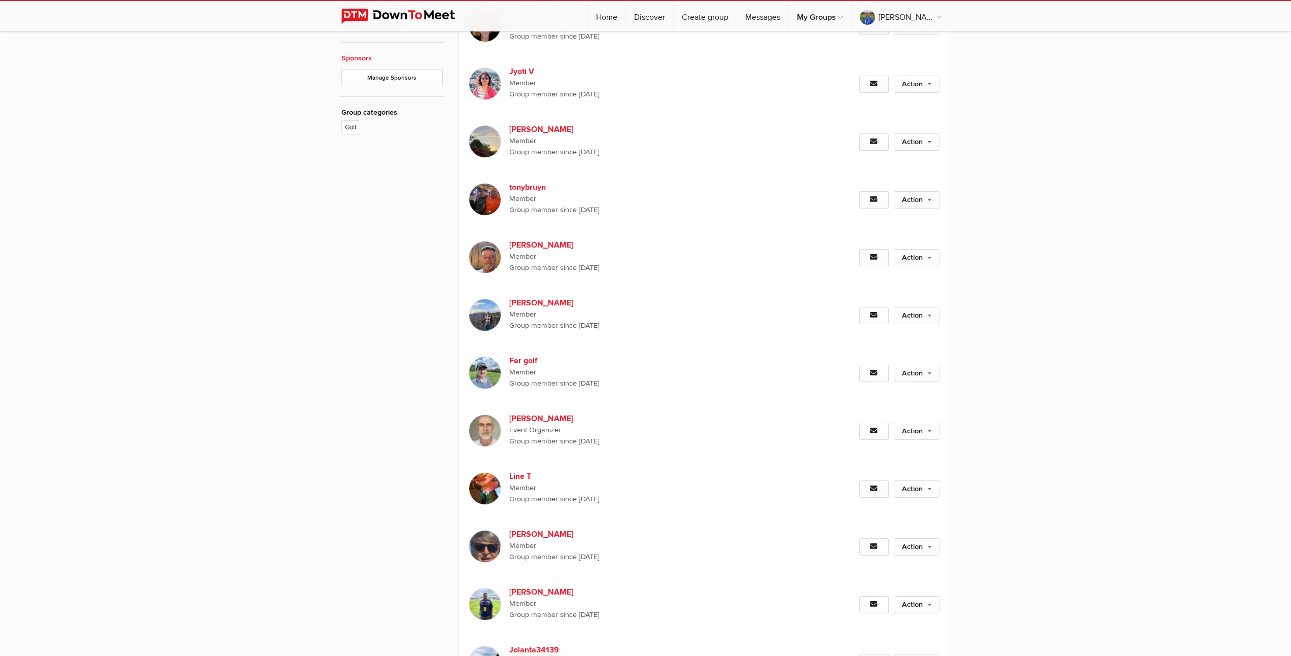
scroll to position [700, 0]
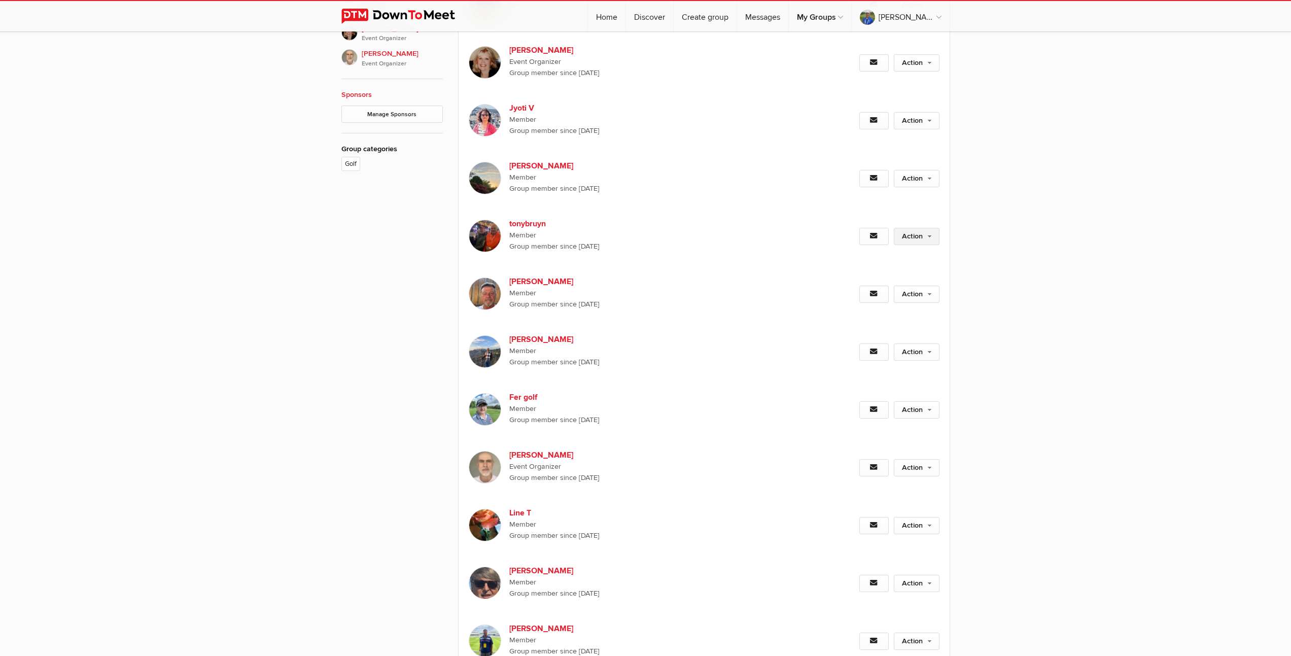
click at [912, 235] on link "Action" at bounding box center [917, 236] width 46 height 17
click at [854, 258] on link "Set as Going" at bounding box center [884, 258] width 111 height 15
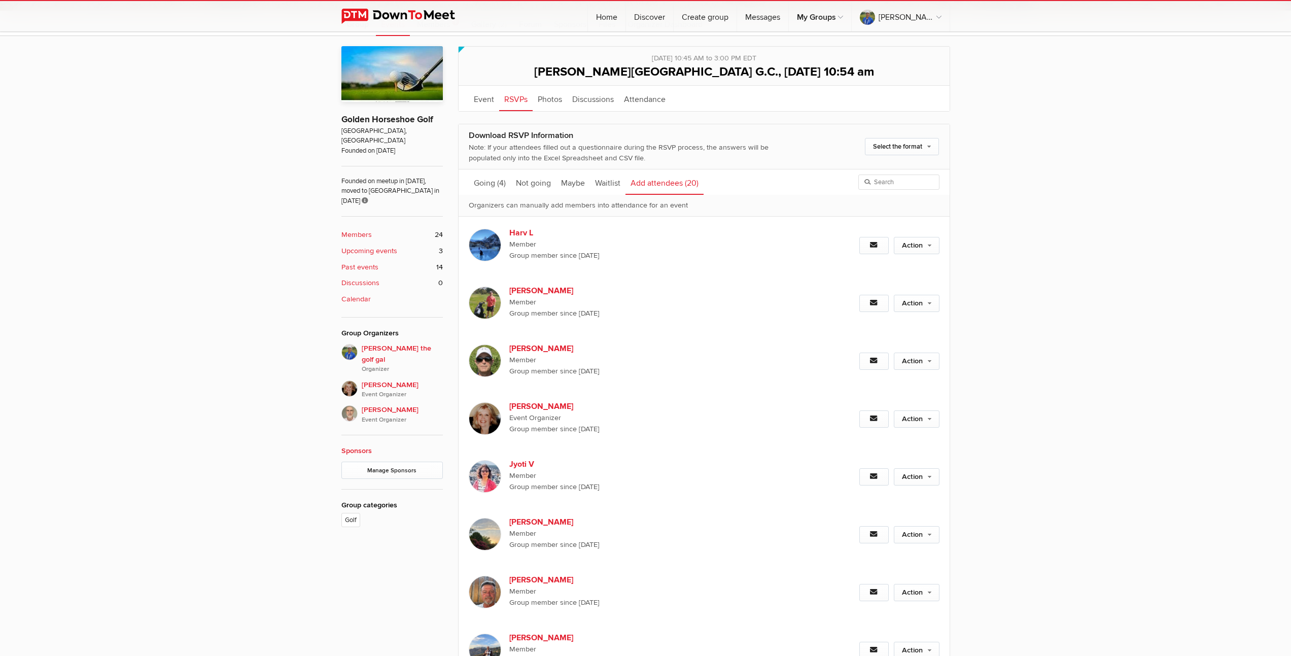
scroll to position [0, 0]
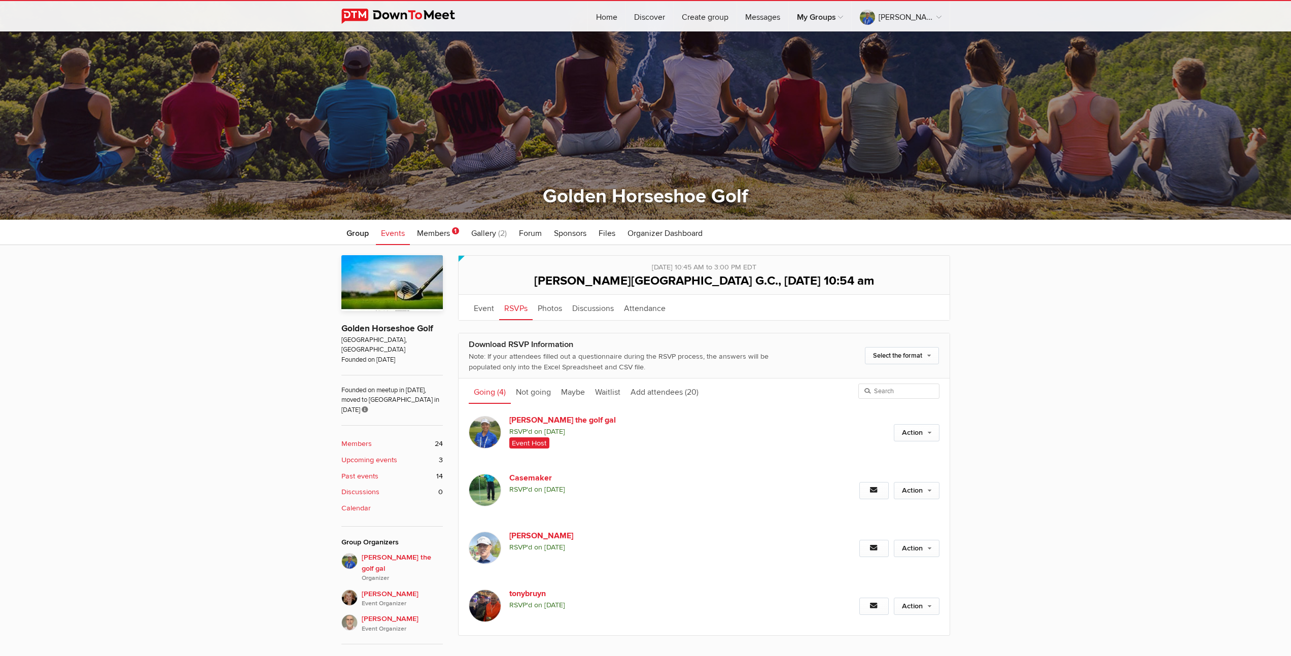
scroll to position [312, 0]
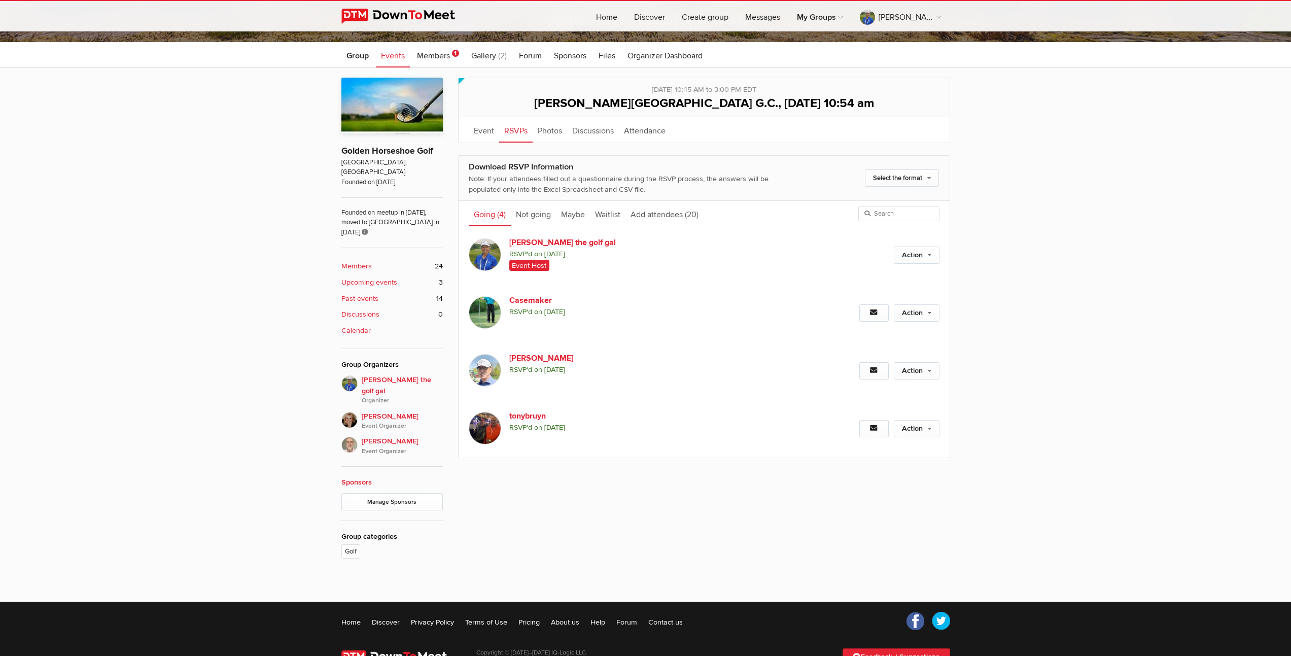
click at [361, 277] on b "Upcoming events" at bounding box center [369, 282] width 56 height 11
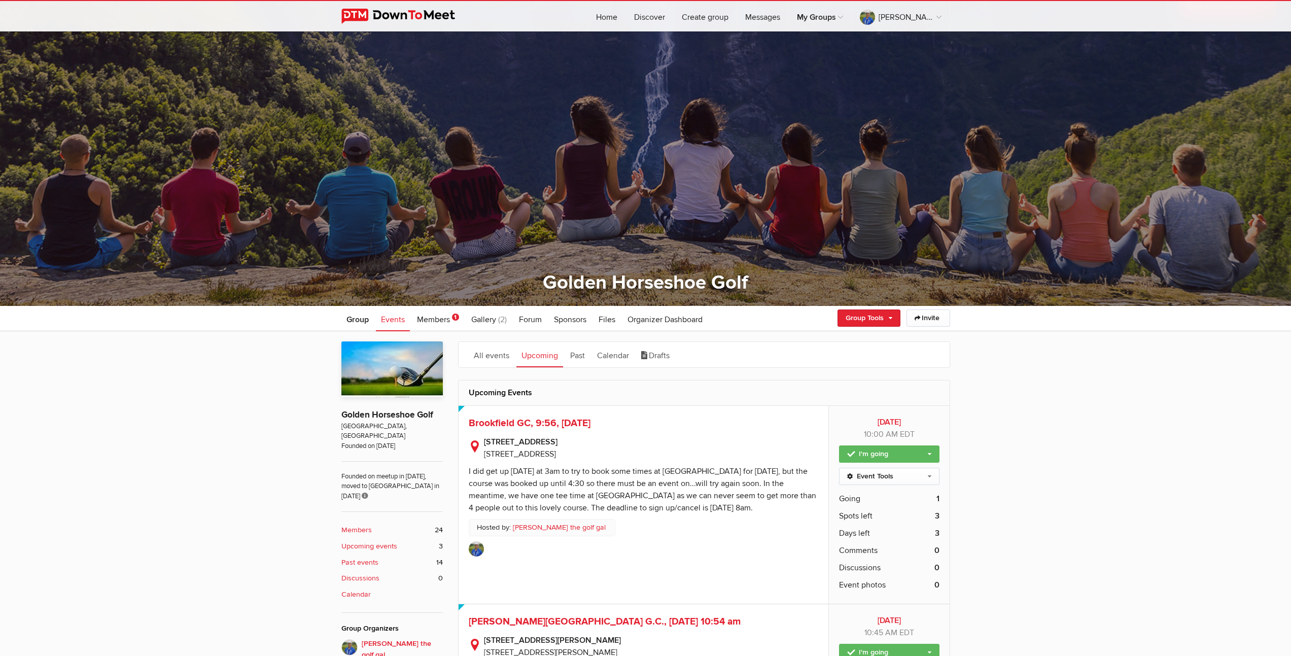
scroll to position [186, 0]
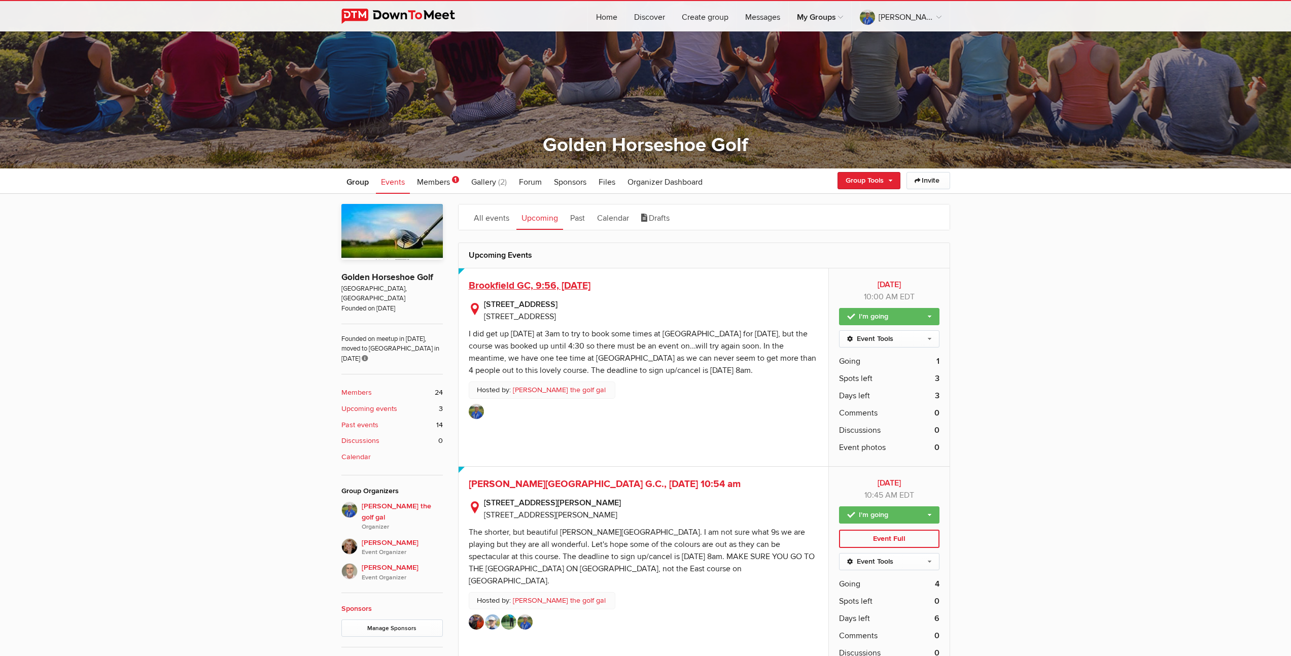
click at [591, 286] on span "Brookfield GC, 9:56, [DATE]" at bounding box center [530, 286] width 122 height 12
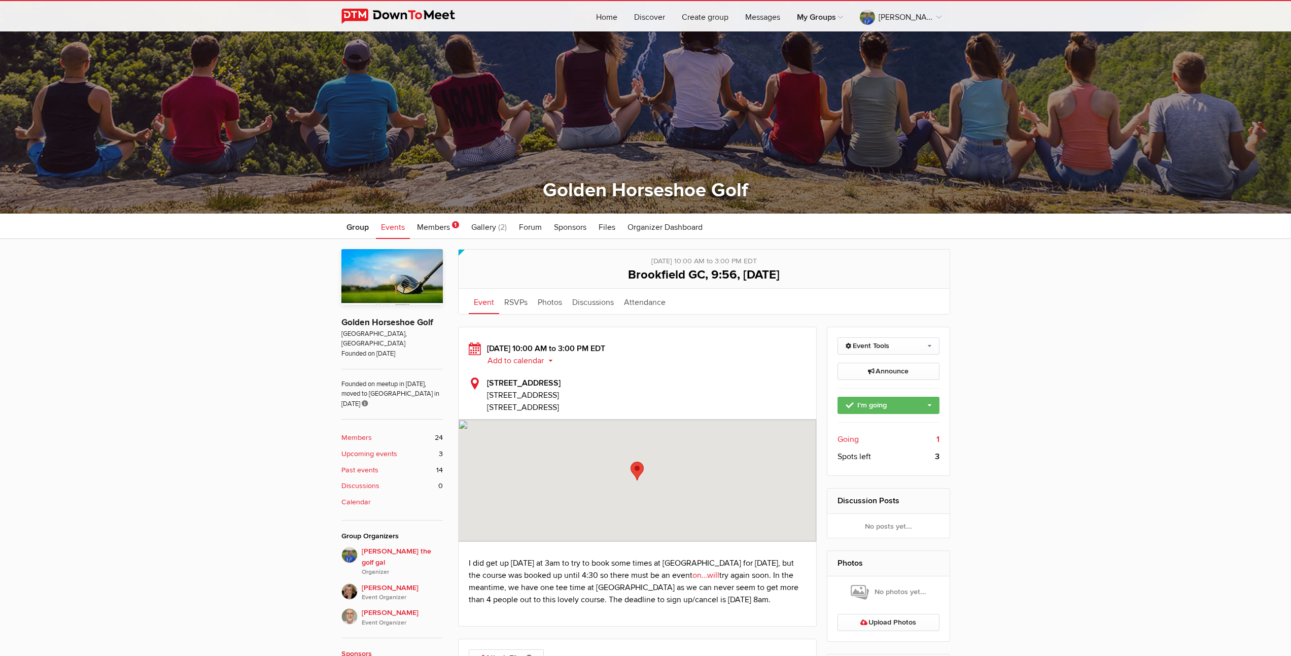
scroll to position [155, 0]
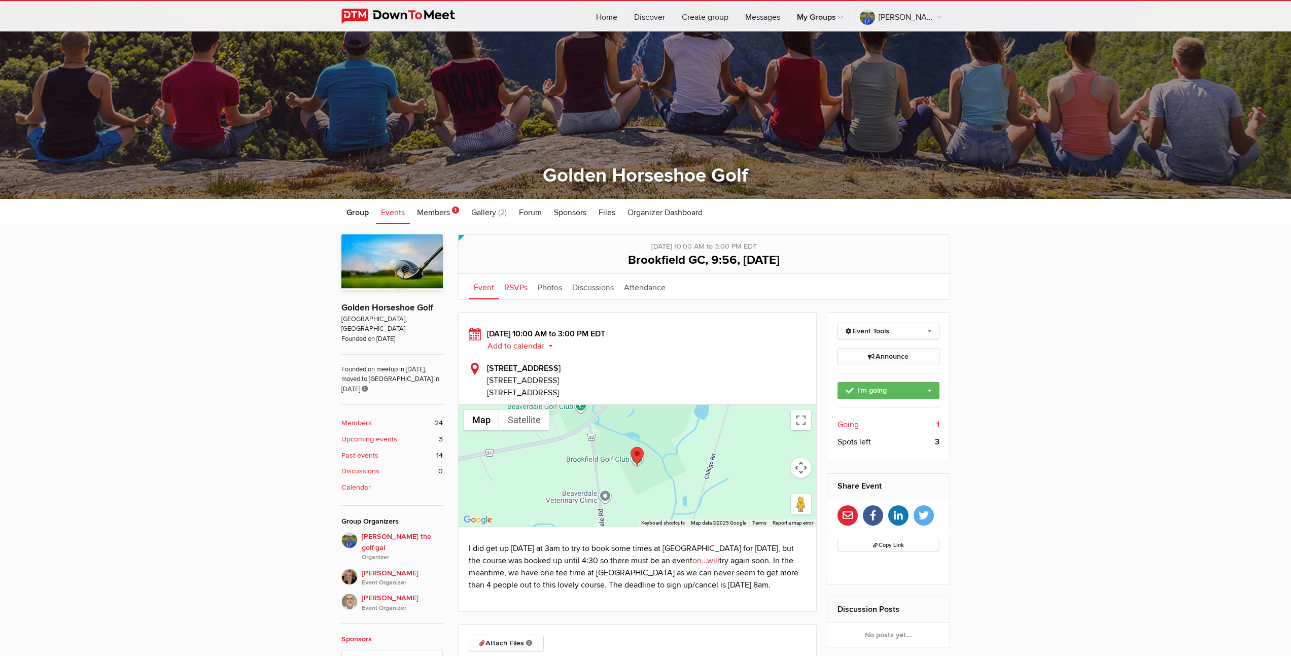
click at [516, 290] on link "RSVPs" at bounding box center [515, 286] width 33 height 25
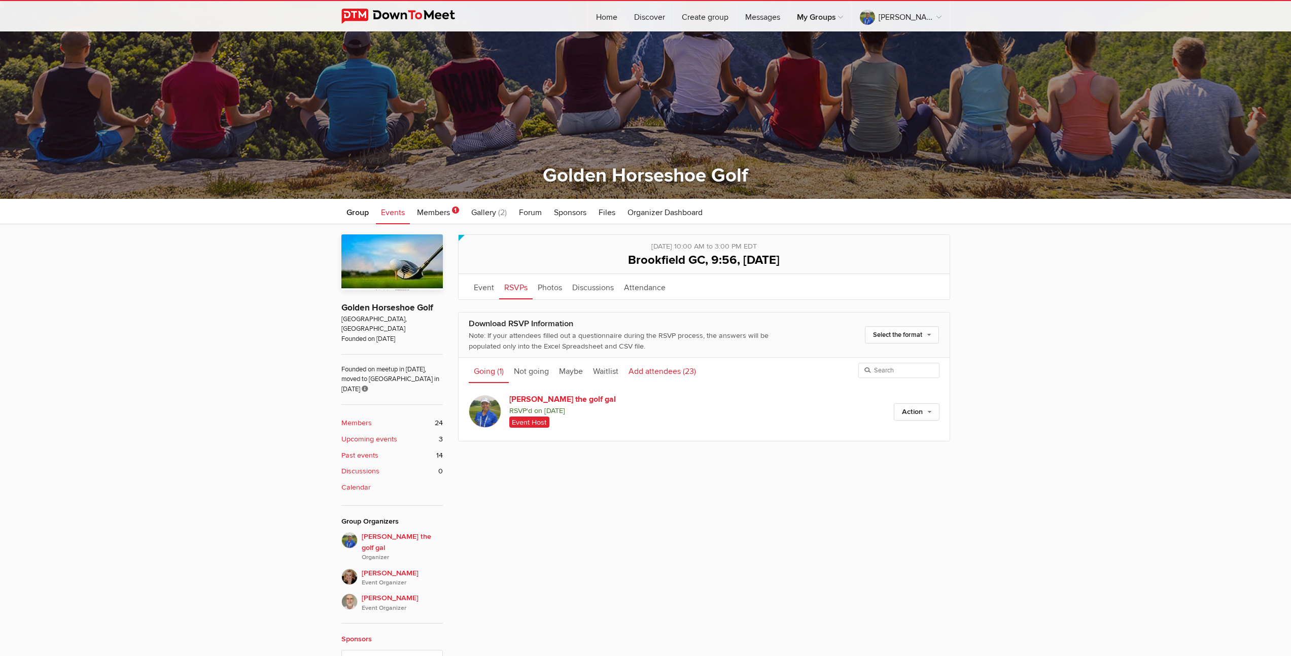
click at [660, 372] on link "Add attendees (23)" at bounding box center [663, 370] width 78 height 25
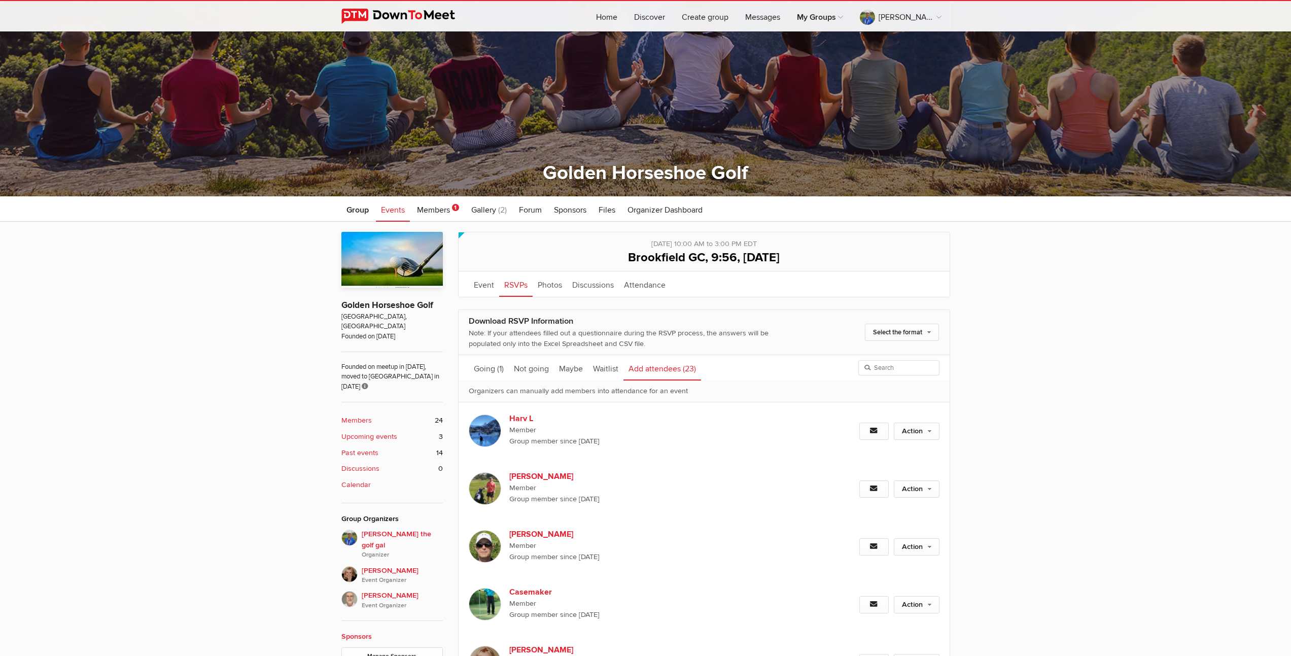
scroll to position [159, 0]
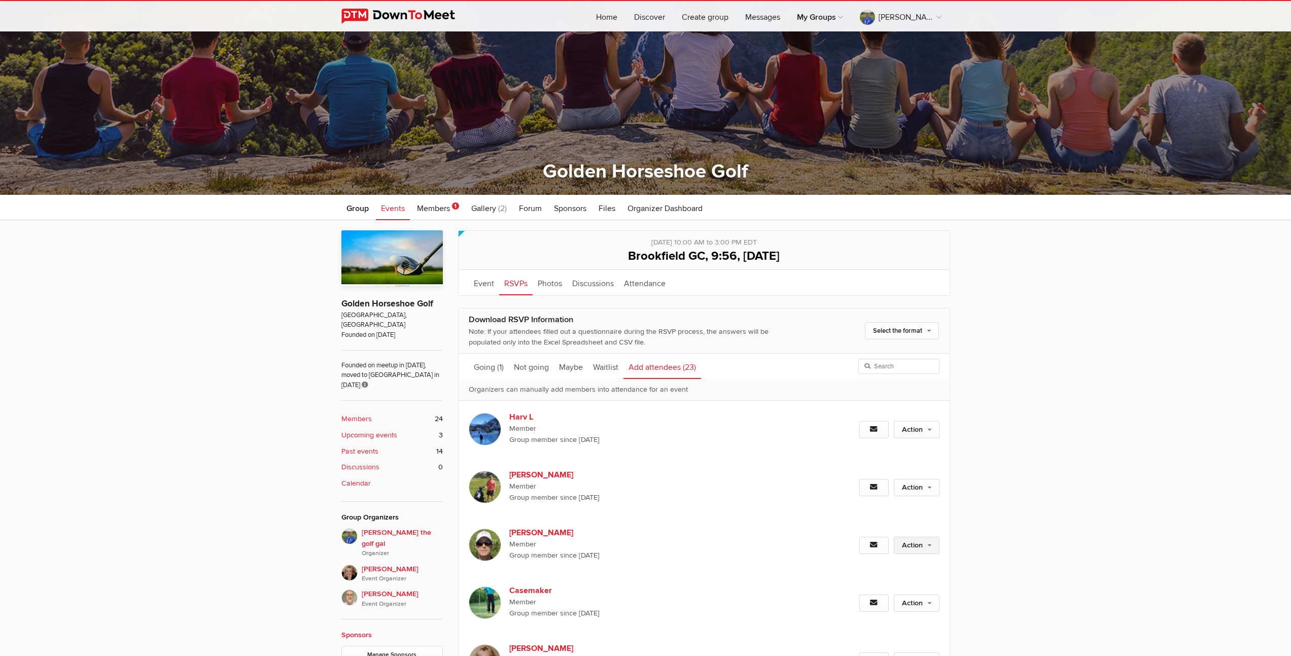
click at [918, 546] on link "Action" at bounding box center [917, 545] width 46 height 17
click at [863, 570] on link "Set as Going" at bounding box center [884, 567] width 111 height 15
click at [913, 546] on link "Action" at bounding box center [917, 545] width 46 height 17
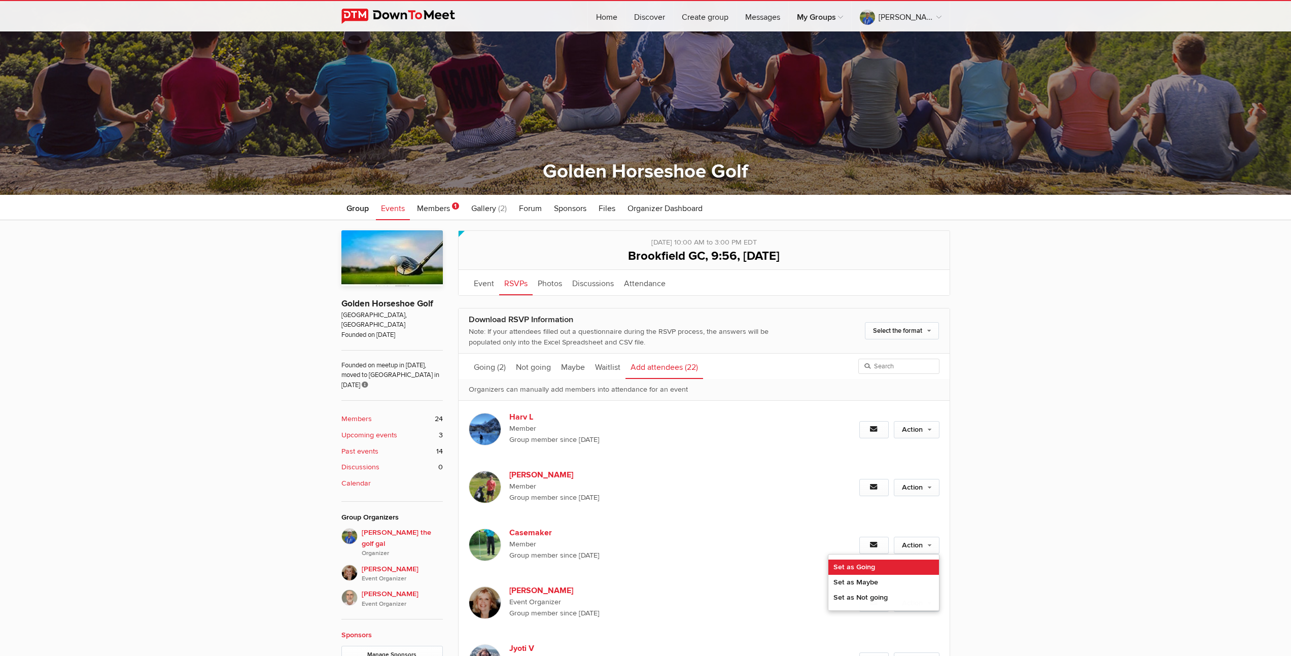
click at [860, 569] on link "Set as Going" at bounding box center [884, 567] width 111 height 15
click at [913, 431] on link "Action" at bounding box center [917, 429] width 46 height 17
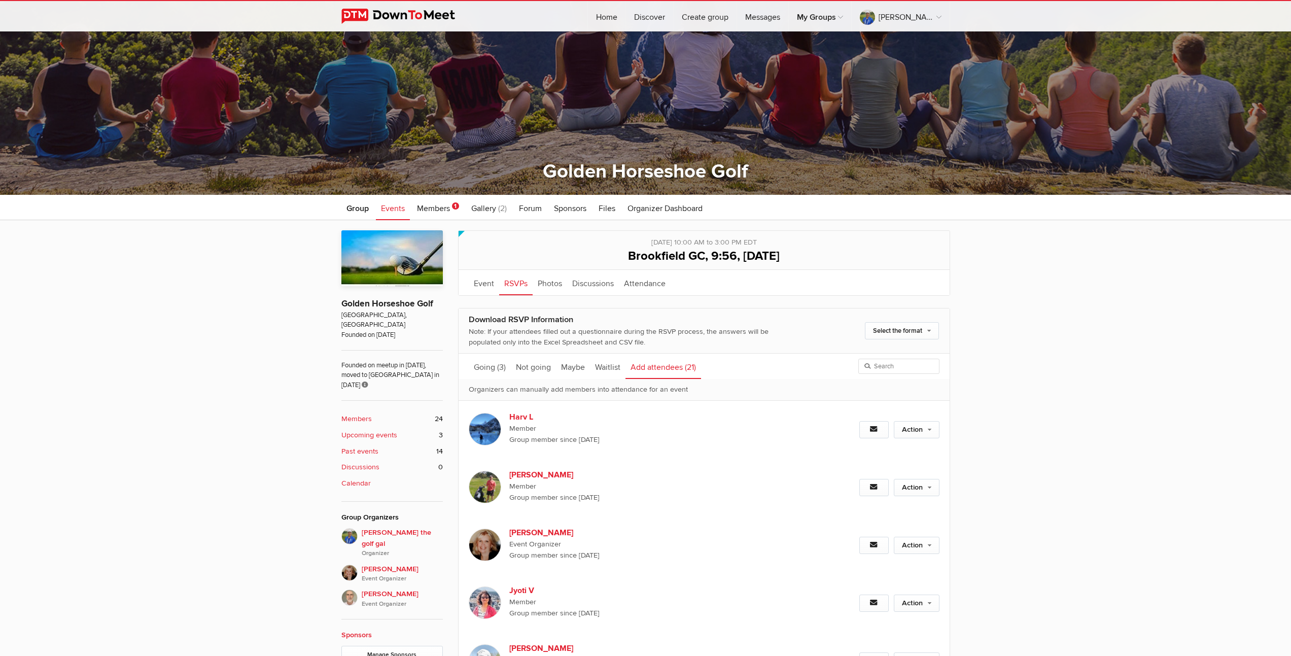
click at [869, 453] on div "Action Set as Going Set as Maybe Set as Not going" at bounding box center [868, 430] width 141 height 58
click at [910, 425] on link "Action" at bounding box center [917, 429] width 46 height 17
click at [865, 449] on link "Set as Going" at bounding box center [884, 451] width 111 height 15
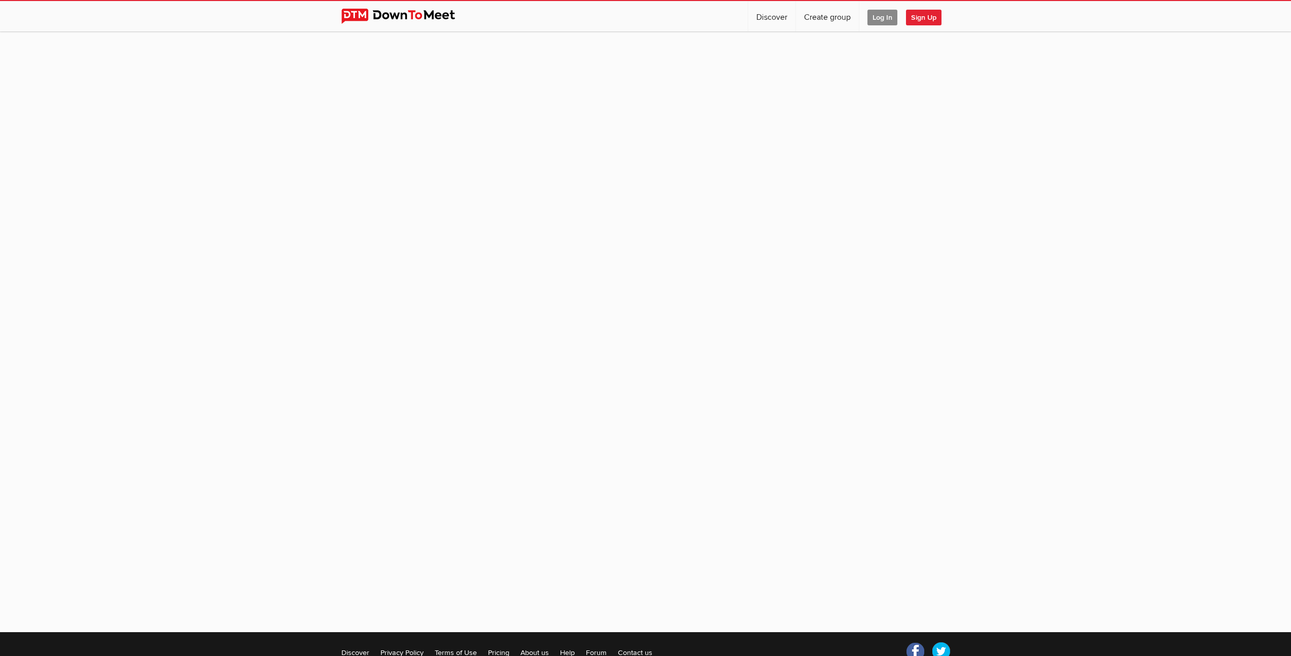
scroll to position [61, 0]
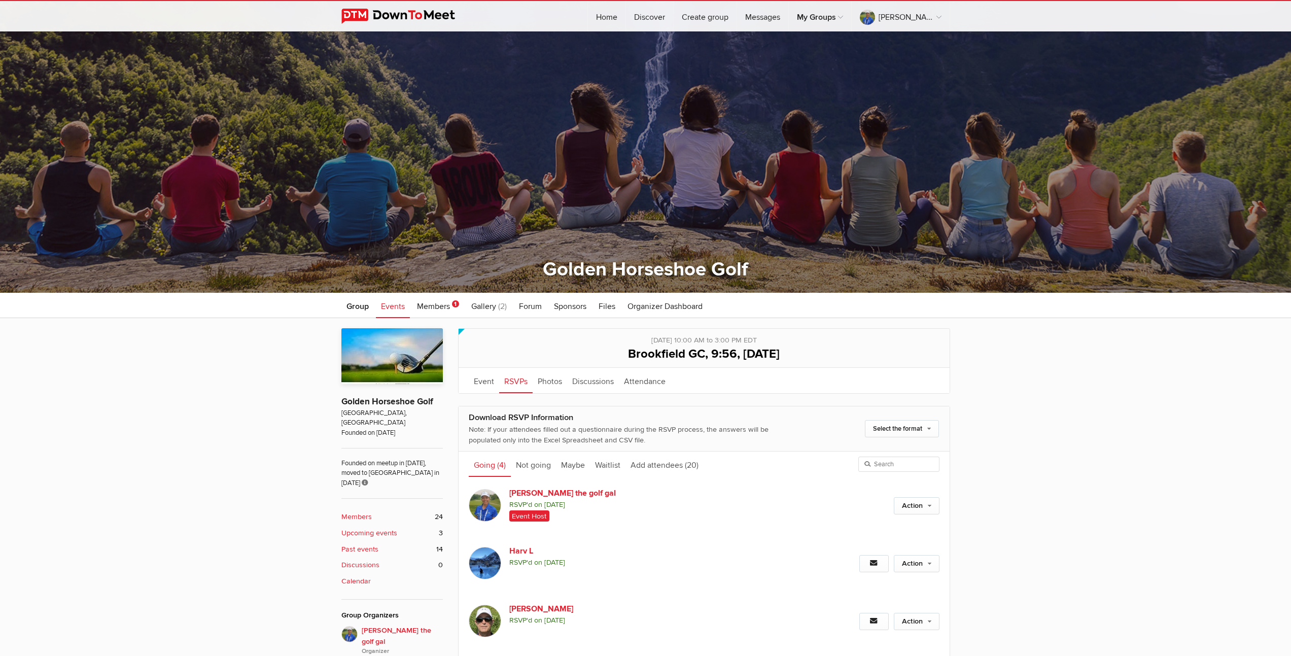
click at [373, 528] on b "Upcoming events" at bounding box center [369, 533] width 56 height 11
